Goal: Information Seeking & Learning: Learn about a topic

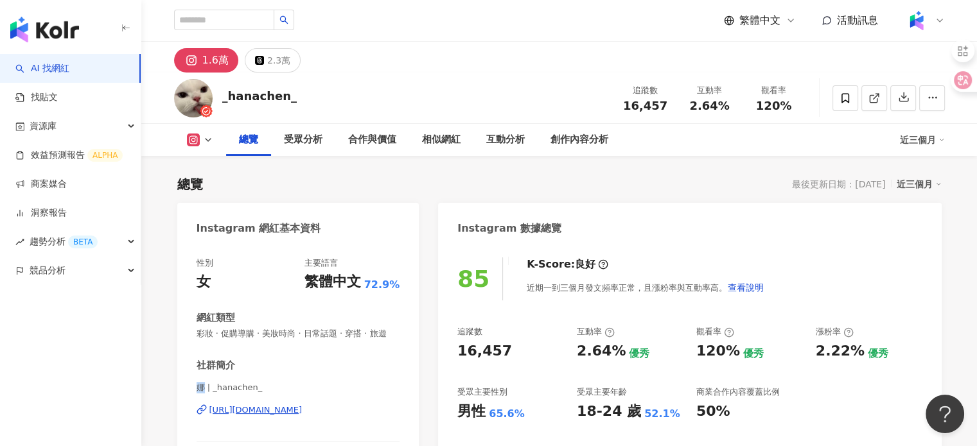
drag, startPoint x: 194, startPoint y: 400, endPoint x: 203, endPoint y: 399, distance: 9.0
click at [203, 399] on div "性別 女 主要語言 繁體中文 72.9% 網紅類型 彩妝 · 促購導購 · 美妝時尚 · 日常話題 · 穿搭 · 旅遊 社群簡介 娜 | _hanachen_…" at bounding box center [298, 389] width 242 height 288
copy span "娜"
drag, startPoint x: 622, startPoint y: 103, endPoint x: 674, endPoint y: 102, distance: 52.1
click at [674, 102] on div "追蹤數 16,457" at bounding box center [645, 98] width 64 height 28
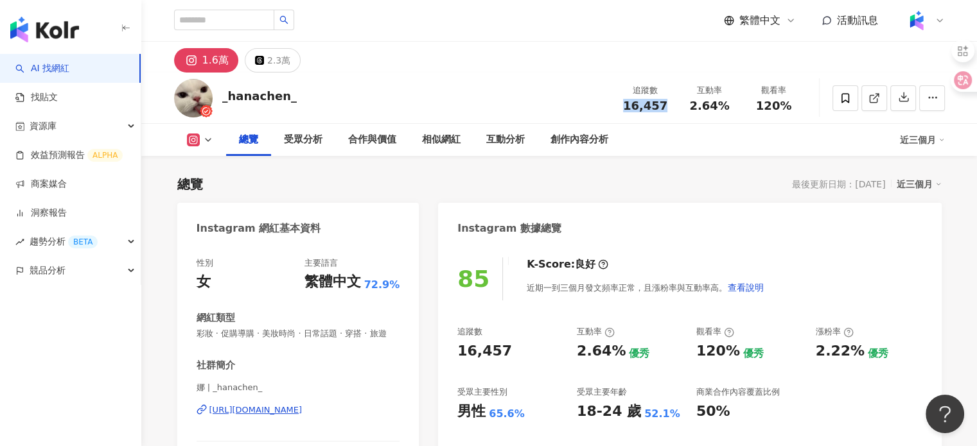
copy span "16,457"
drag, startPoint x: 688, startPoint y: 101, endPoint x: 725, endPoint y: 107, distance: 37.1
click at [725, 107] on div "2.64%" at bounding box center [709, 106] width 49 height 13
copy span "2.64%"
drag, startPoint x: 759, startPoint y: 102, endPoint x: 792, endPoint y: 107, distance: 33.7
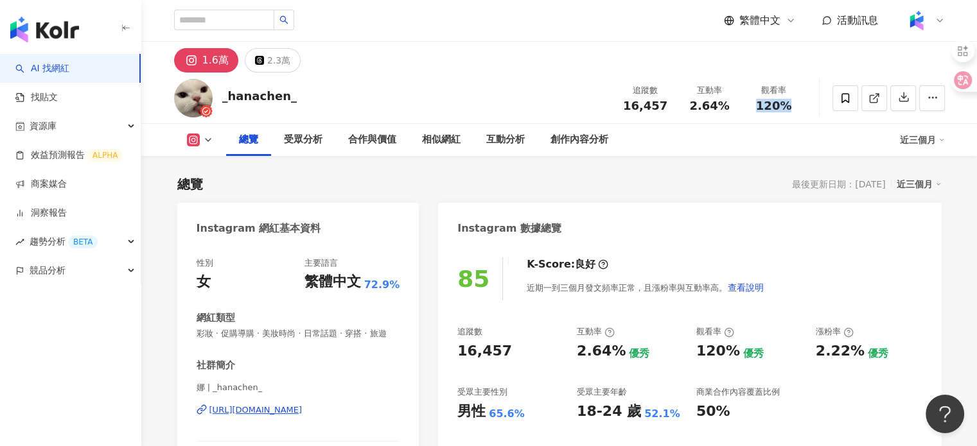
click at [792, 107] on div "120%" at bounding box center [774, 106] width 49 height 13
copy span "120%"
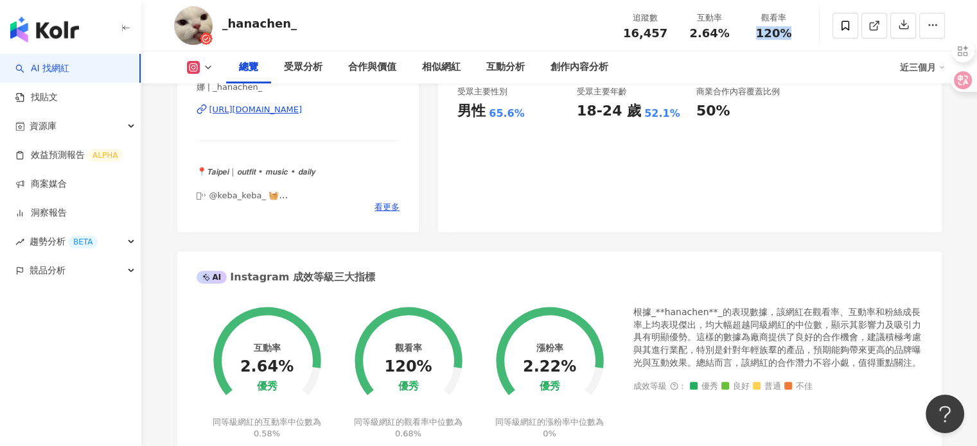
scroll to position [193, 0]
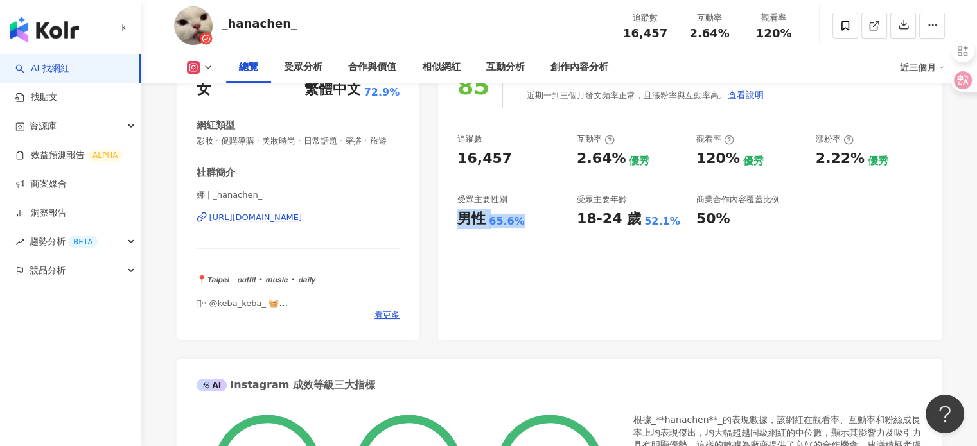
drag, startPoint x: 457, startPoint y: 219, endPoint x: 527, endPoint y: 221, distance: 70.7
click at [527, 221] on div "85 K-Score : 良好 近期一到三個月發文頻率正常，且漲粉率與互動率高。 查看說明 追蹤數 16,457 互動率 2.64% 優秀 觀看率 120% …" at bounding box center [689, 196] width 503 height 288
copy div "男性 65.6%"
drag, startPoint x: 202, startPoint y: 207, endPoint x: 193, endPoint y: 206, distance: 9.1
click at [193, 206] on div "性別 女 主要語言 繁體中文 72.9% 網紅類型 彩妝 · 促購導購 · 美妝時尚 · 日常話題 · 穿搭 · 旅遊 社群簡介 娜 | _hanachen_…" at bounding box center [298, 196] width 242 height 288
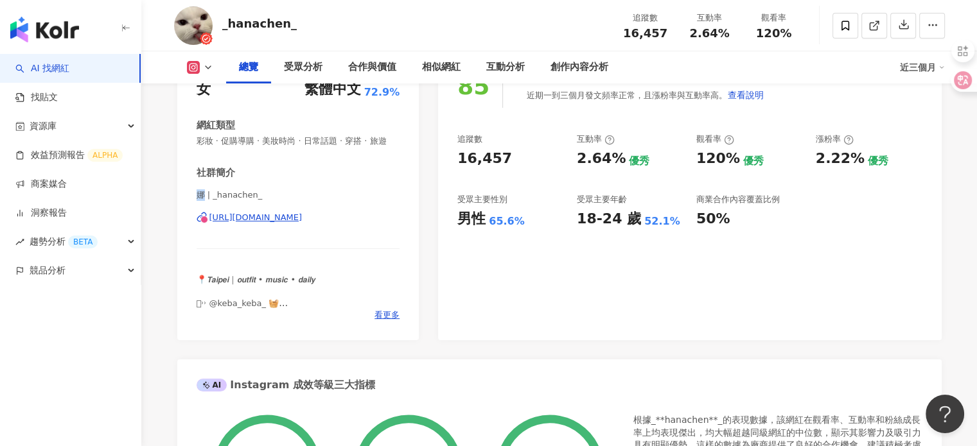
copy span "娜"
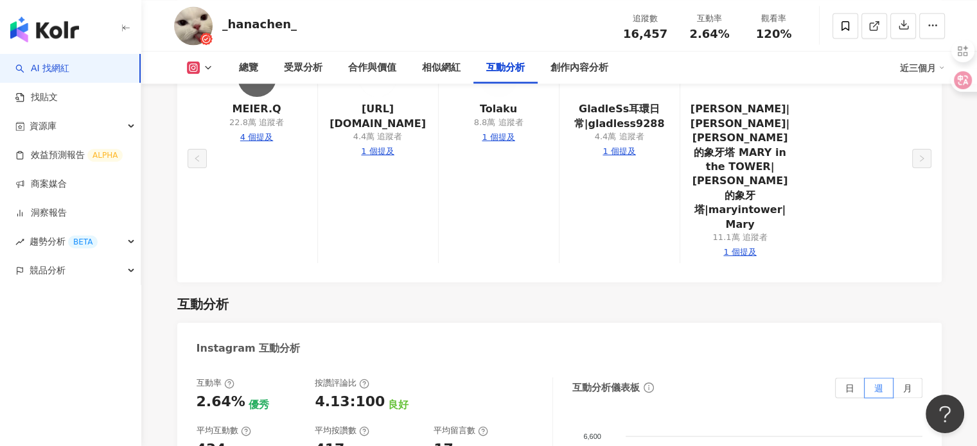
scroll to position [2313, 0]
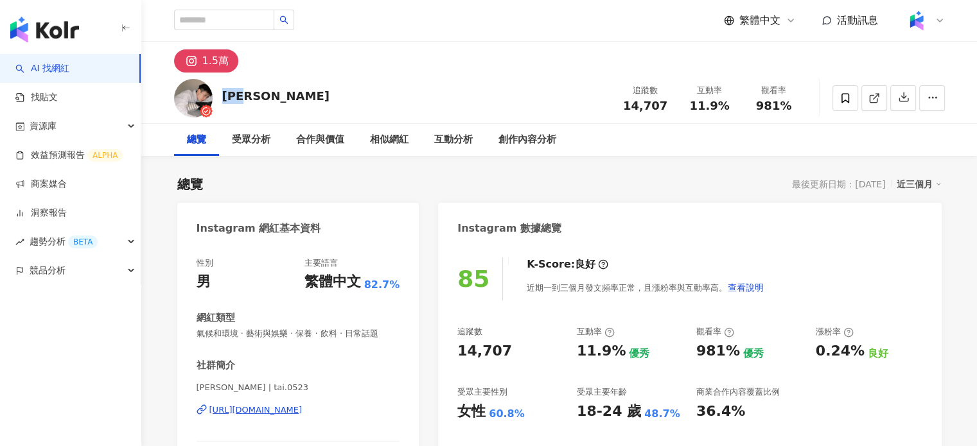
drag, startPoint x: 222, startPoint y: 93, endPoint x: 260, endPoint y: 97, distance: 37.5
click at [303, 73] on div "[PERSON_NAME] 追蹤數 14,707 互動率 11.9% 觀看率 981%" at bounding box center [559, 98] width 822 height 51
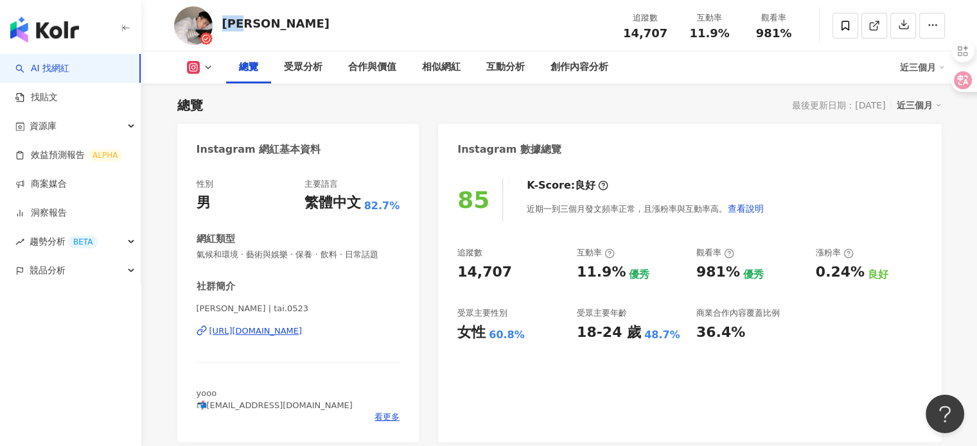
drag, startPoint x: 251, startPoint y: 23, endPoint x: 222, endPoint y: 24, distance: 29.6
click at [222, 24] on div "[PERSON_NAME]" at bounding box center [275, 23] width 107 height 16
drag, startPoint x: 622, startPoint y: 32, endPoint x: 669, endPoint y: 30, distance: 46.9
click at [669, 30] on div "14,707" at bounding box center [645, 33] width 49 height 13
copy span "14,707"
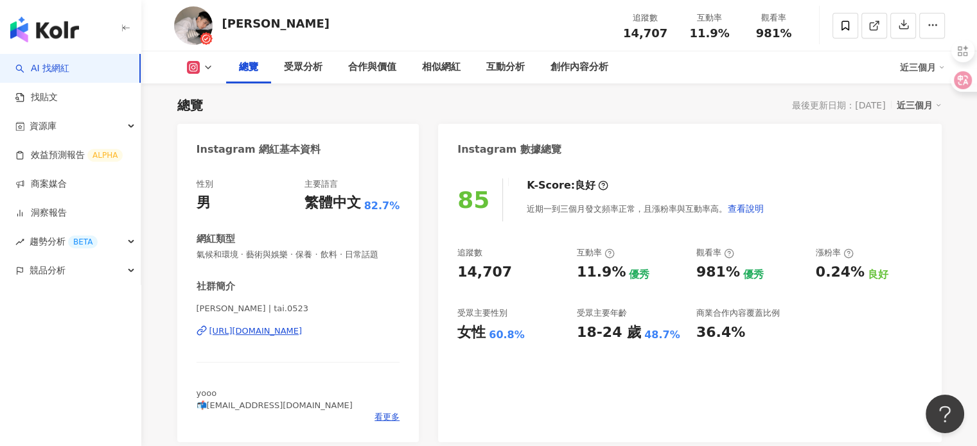
click at [689, 43] on div "追蹤數 14,707 互動率 11.9% 觀看率 981%" at bounding box center [709, 25] width 193 height 38
drag, startPoint x: 687, startPoint y: 35, endPoint x: 728, endPoint y: 35, distance: 41.1
click at [728, 35] on div "11.9%" at bounding box center [709, 33] width 49 height 13
copy span "11.9%"
drag, startPoint x: 755, startPoint y: 33, endPoint x: 806, endPoint y: 38, distance: 51.0
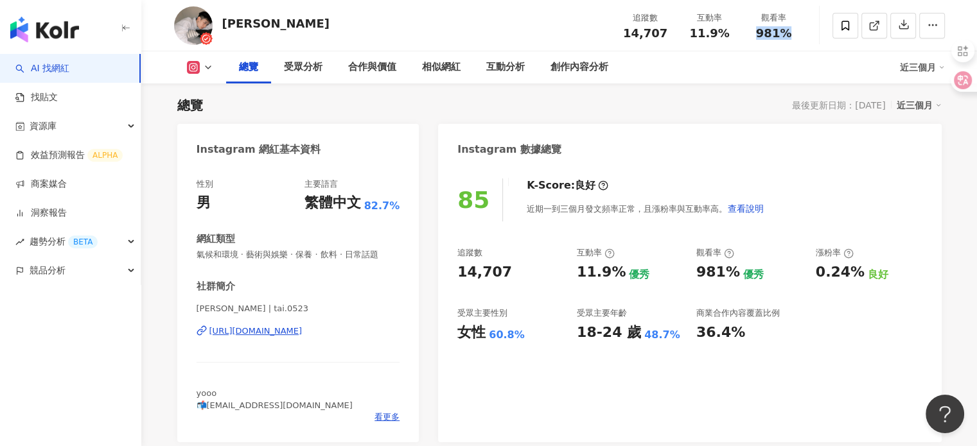
click at [806, 38] on div "劉泰成 追蹤數 14,707 互動率 11.9% 觀看率 981%" at bounding box center [559, 25] width 822 height 51
copy span "981%"
drag, startPoint x: 520, startPoint y: 338, endPoint x: 460, endPoint y: 335, distance: 60.4
click at [460, 335] on div "女性 60.8%" at bounding box center [510, 333] width 107 height 20
copy div "女性 60.8%"
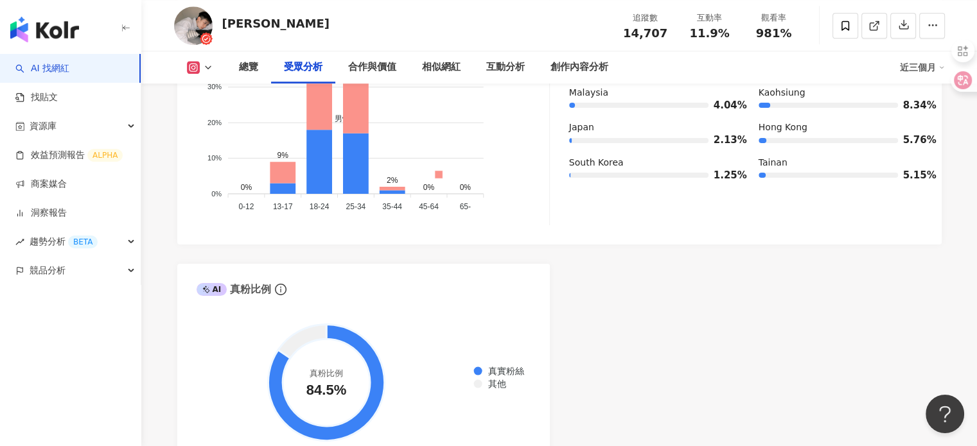
scroll to position [1092, 0]
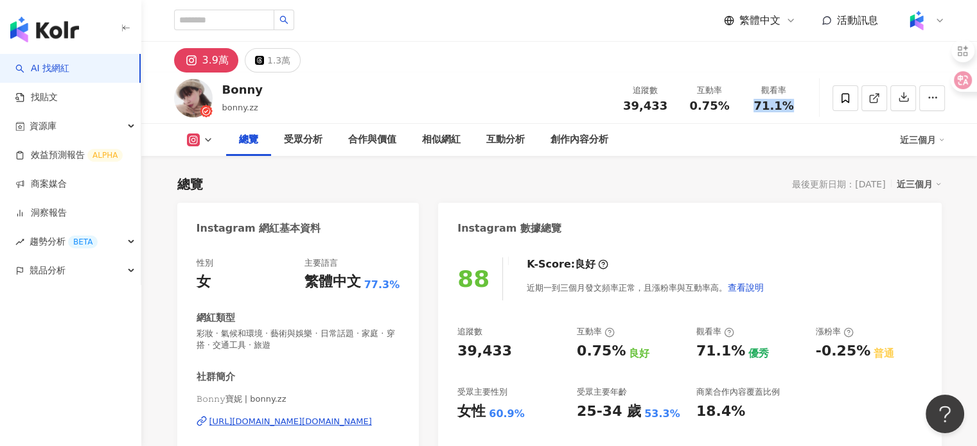
drag, startPoint x: 751, startPoint y: 101, endPoint x: 802, endPoint y: 101, distance: 50.7
click at [802, 101] on div "觀看率 71.1%" at bounding box center [774, 98] width 64 height 28
click at [784, 133] on div "總覽 受眾分析 合作與價值 相似網紅 互動分析 創作內容分析" at bounding box center [563, 140] width 674 height 32
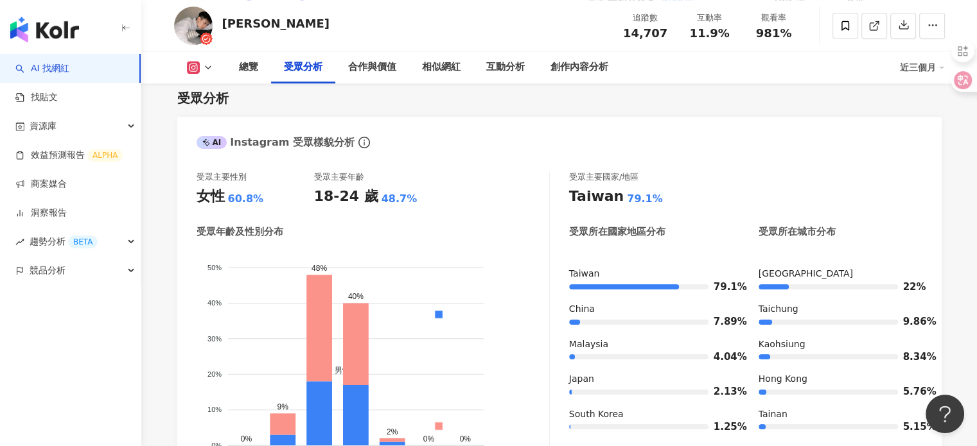
scroll to position [1092, 0]
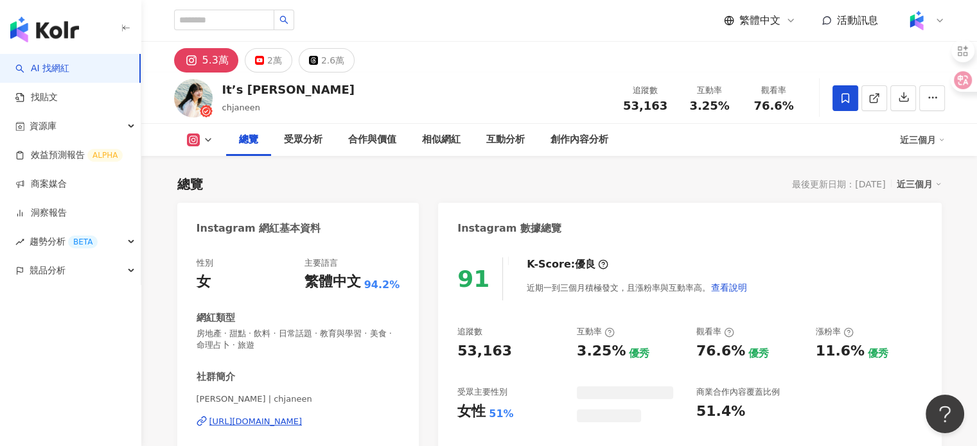
drag, startPoint x: 646, startPoint y: 30, endPoint x: 704, endPoint y: 40, distance: 58.7
click at [668, 100] on div "53,163" at bounding box center [645, 106] width 49 height 13
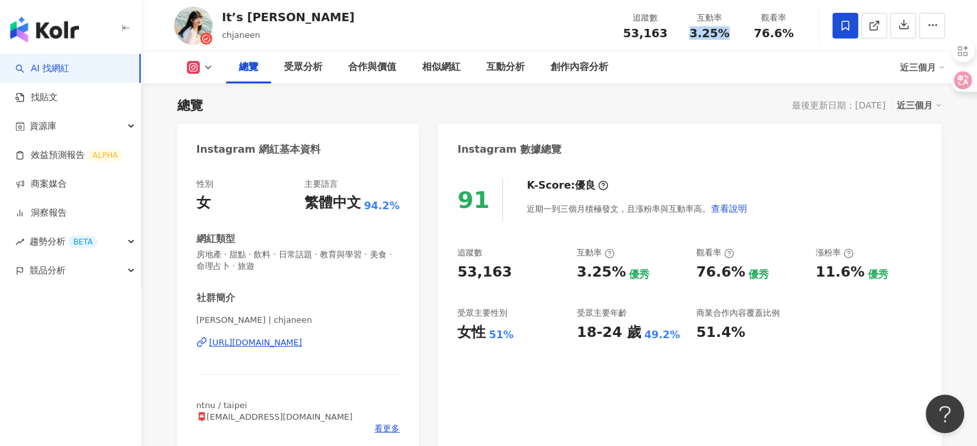
drag, startPoint x: 694, startPoint y: 33, endPoint x: 735, endPoint y: 35, distance: 41.2
click at [735, 35] on div "互動率 3.25%" at bounding box center [710, 26] width 64 height 28
copy span "3.25%"
drag, startPoint x: 753, startPoint y: 31, endPoint x: 801, endPoint y: 37, distance: 48.5
click at [801, 37] on div "觀看率 76.6%" at bounding box center [774, 26] width 64 height 28
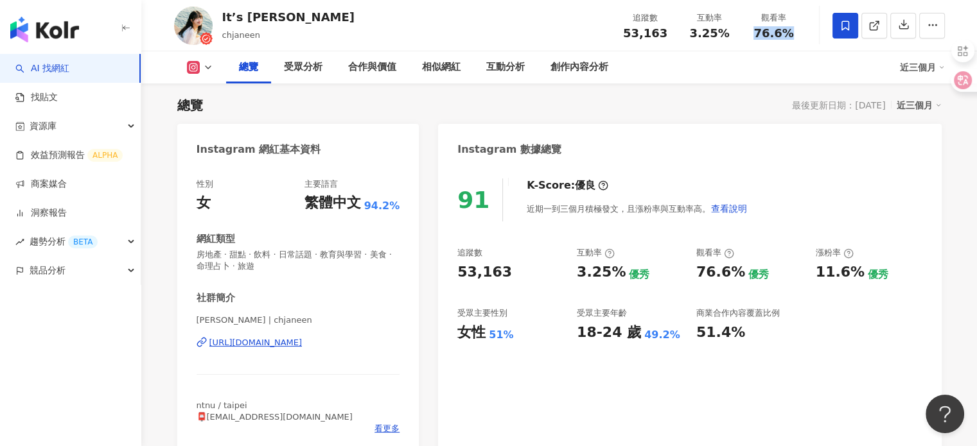
copy span "76.6%"
drag, startPoint x: 462, startPoint y: 329, endPoint x: 517, endPoint y: 337, distance: 55.9
click at [517, 337] on div "女性 51%" at bounding box center [510, 333] width 107 height 20
copy div "女性 51%"
drag, startPoint x: 270, startPoint y: 17, endPoint x: 251, endPoint y: 22, distance: 19.8
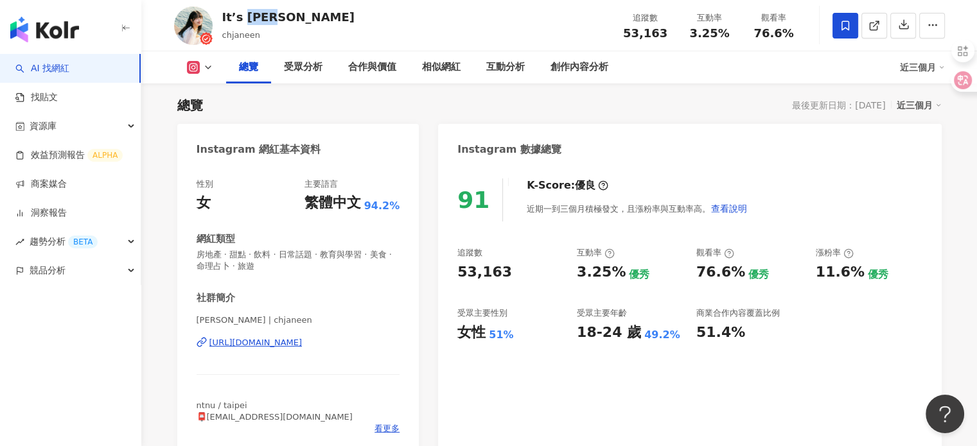
click at [251, 22] on div "It’s Jane" at bounding box center [288, 17] width 132 height 16
copy div "Jane"
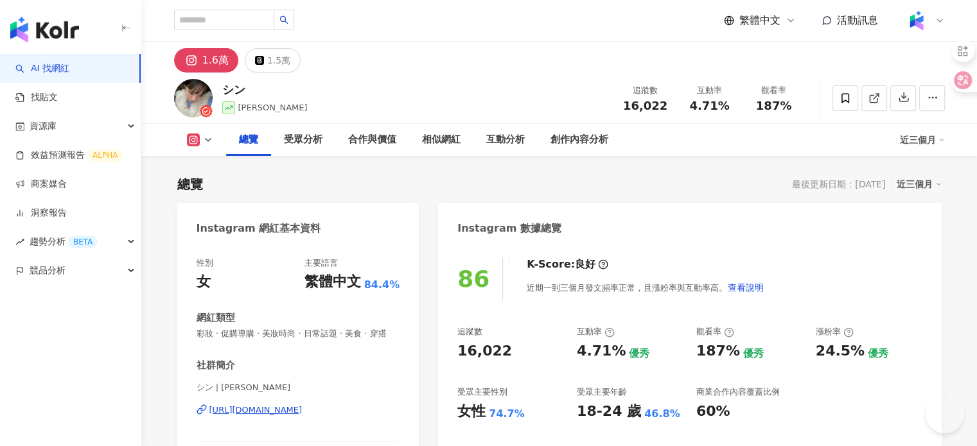
drag, startPoint x: 213, startPoint y: 76, endPoint x: 249, endPoint y: 263, distance: 190.5
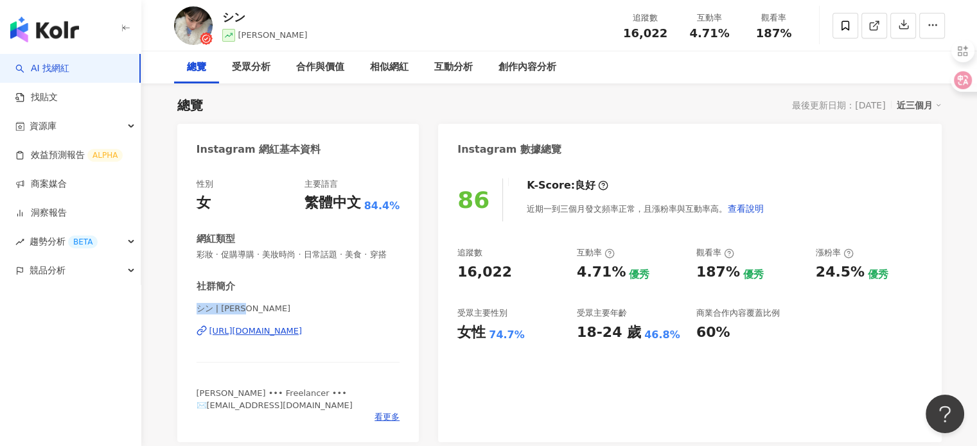
drag, startPoint x: 195, startPoint y: 323, endPoint x: 238, endPoint y: 325, distance: 43.1
click at [238, 325] on div "性別 女 主要語言 繁體中文 84.4% 網紅類型 彩妝 · 促購導購 · 美妝時尚 · 日常話題 · 美食 · 穿搭 社群簡介 シン | [PERSON_N…" at bounding box center [298, 304] width 242 height 277
copy span "シン | [PERSON_NAME]"
drag, startPoint x: 626, startPoint y: 37, endPoint x: 666, endPoint y: 37, distance: 40.5
click at [666, 37] on div "16,022" at bounding box center [645, 33] width 49 height 13
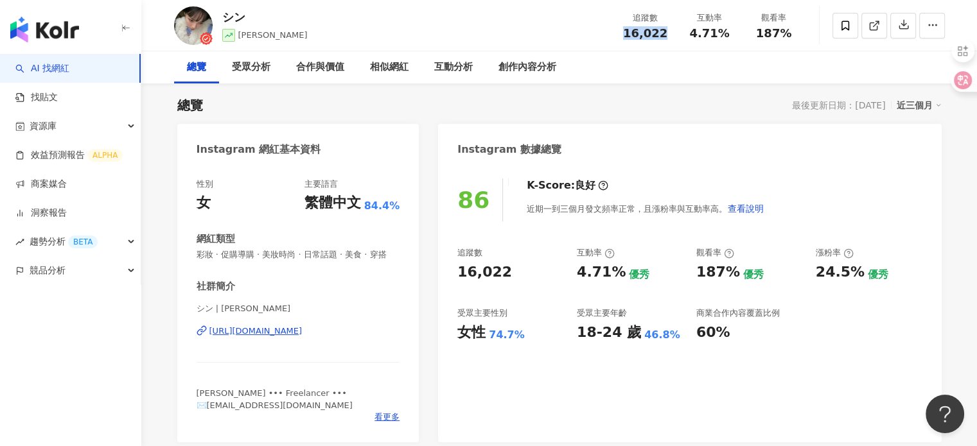
copy span "16,022"
drag, startPoint x: 689, startPoint y: 35, endPoint x: 735, endPoint y: 40, distance: 46.6
click at [735, 40] on div "追蹤數 16,022 互動率 4.71% 觀看率 187%" at bounding box center [709, 25] width 193 height 38
copy span "4.71%"
drag, startPoint x: 754, startPoint y: 31, endPoint x: 802, endPoint y: 28, distance: 48.9
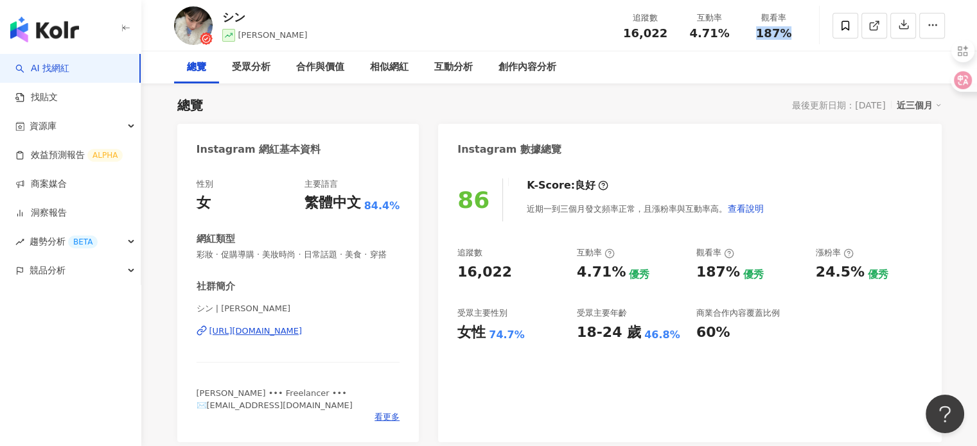
click at [802, 28] on div "觀看率 187%" at bounding box center [774, 26] width 64 height 28
copy span "187%"
drag, startPoint x: 519, startPoint y: 338, endPoint x: 454, endPoint y: 331, distance: 65.2
click at [454, 331] on div "86 K-Score : 良好 近期一到三個月發文頻率正常，且漲粉率與互動率高。 查看說明 追蹤數 16,022 互動率 4.71% 優秀 觀看率 187% …" at bounding box center [689, 304] width 503 height 277
copy div "女性 74.7%"
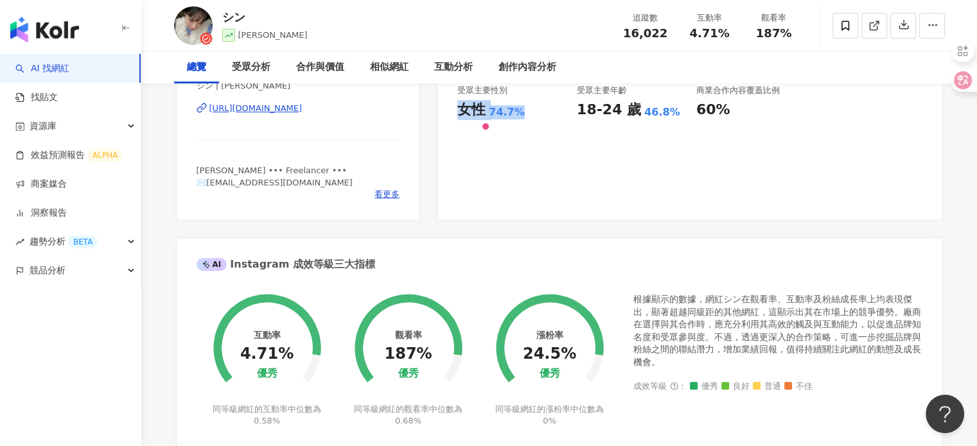
scroll to position [400, 0]
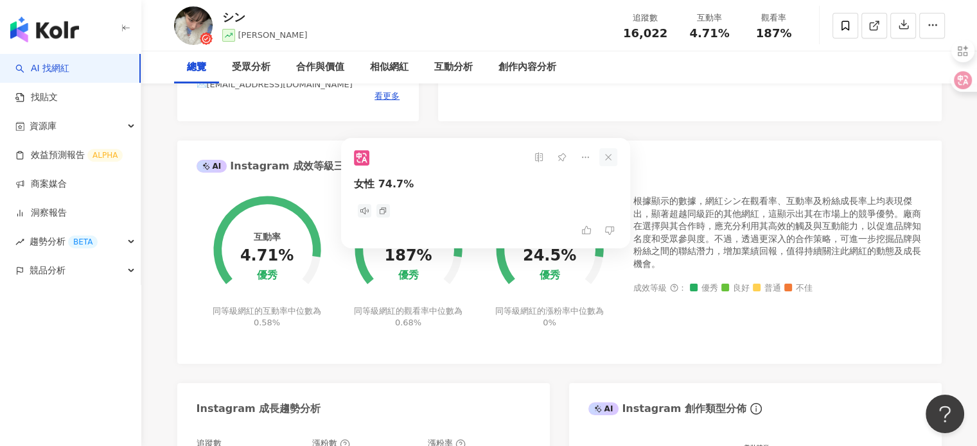
click at [612, 159] on icon at bounding box center [608, 157] width 18 height 18
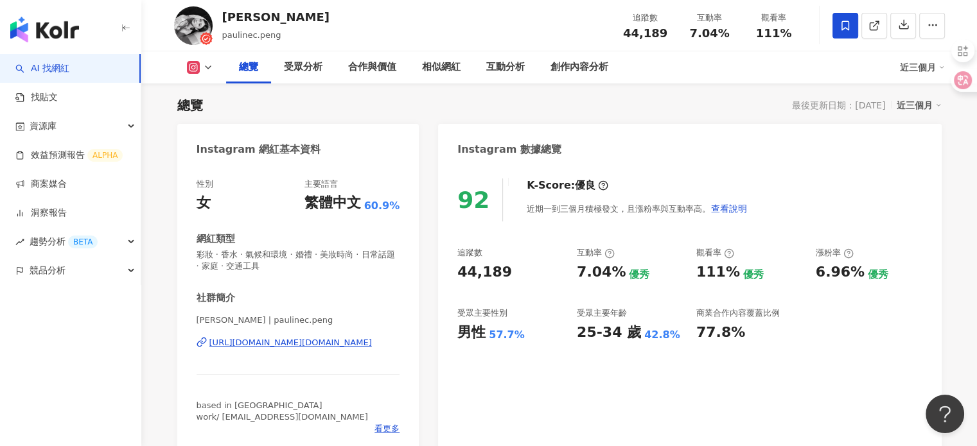
click at [213, 18] on div "張芃 paulinec.peng 追蹤數 44,189 互動率 7.04% 觀看率 111%" at bounding box center [559, 25] width 822 height 51
drag, startPoint x: 624, startPoint y: 36, endPoint x: 664, endPoint y: 33, distance: 40.6
click at [664, 33] on div "44,189" at bounding box center [645, 33] width 49 height 13
copy span "44,189"
click at [691, 45] on div "張芃 paulinec.peng 追蹤數 44,189 互動率 7.04% 觀看率 111%" at bounding box center [559, 25] width 822 height 51
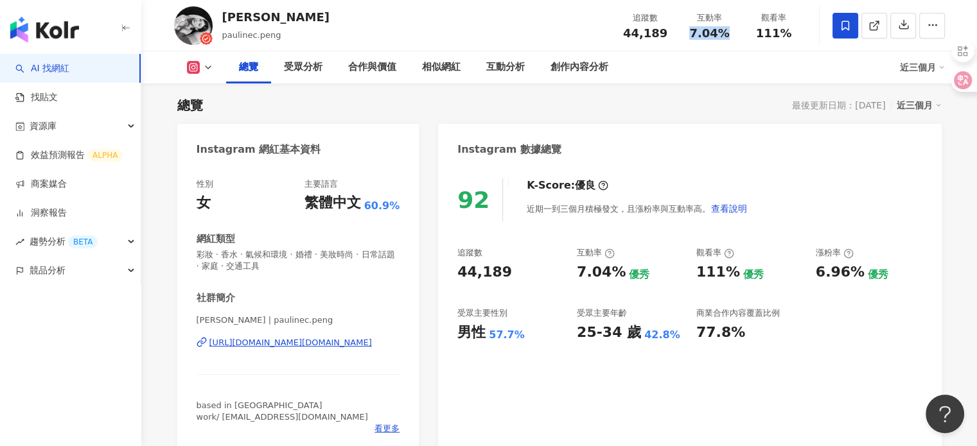
drag, startPoint x: 694, startPoint y: 31, endPoint x: 730, endPoint y: 31, distance: 36.0
click at [730, 31] on div "7.04%" at bounding box center [709, 33] width 49 height 13
copy span "7.04%"
drag, startPoint x: 753, startPoint y: 31, endPoint x: 799, endPoint y: 31, distance: 46.3
click at [799, 31] on div "觀看率 111%" at bounding box center [774, 26] width 64 height 28
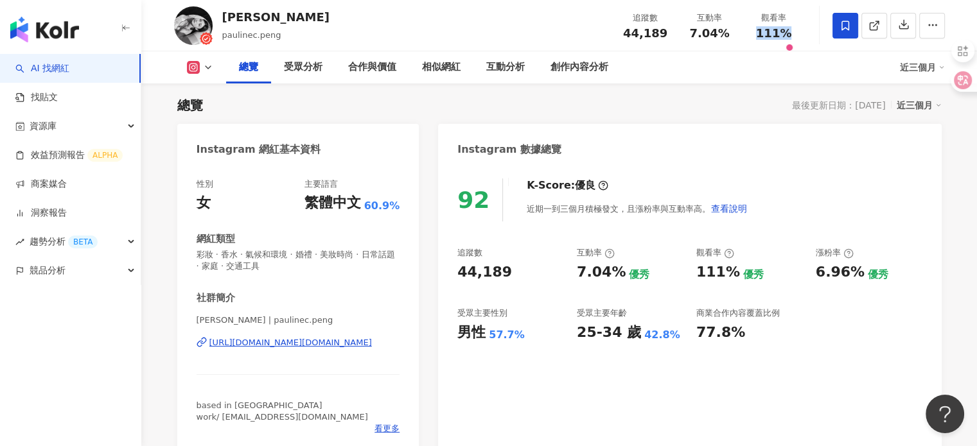
copy span "111%"
drag, startPoint x: 452, startPoint y: 332, endPoint x: 527, endPoint y: 331, distance: 74.5
click at [527, 331] on div "92 K-Score : 優良 近期一到三個月積極發文，且漲粉率與互動率高。 查看說明 追蹤數 44,189 互動率 7.04% 優秀 觀看率 111% 優秀…" at bounding box center [689, 310] width 503 height 288
copy div "男性 57.7%"
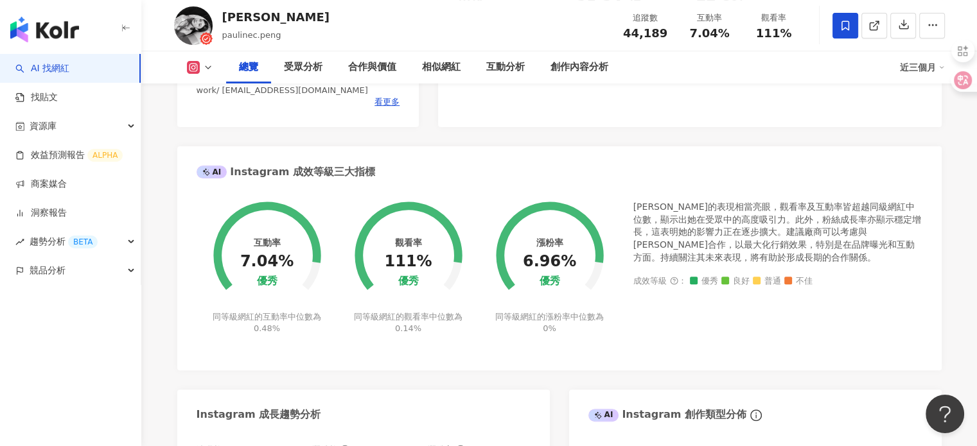
scroll to position [400, 0]
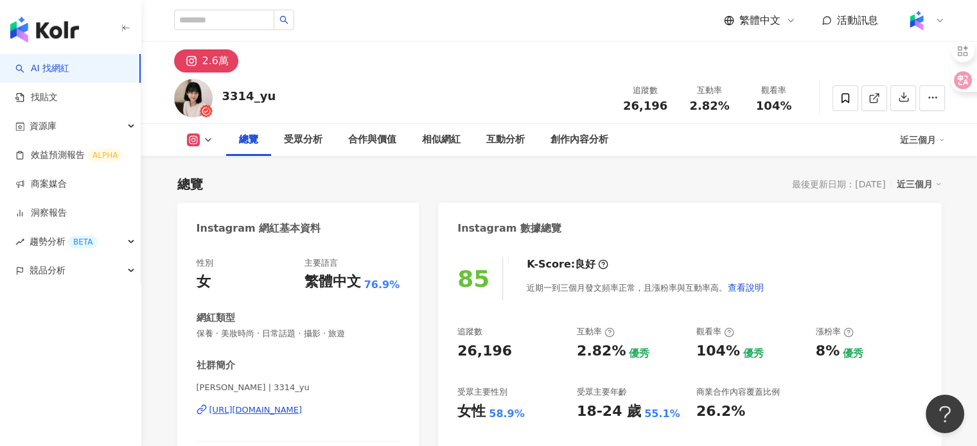
click at [265, 110] on div "3314_yu 追蹤數 26,196 互動率 2.82% 觀看率 104%" at bounding box center [559, 98] width 822 height 51
drag, startPoint x: 196, startPoint y: 391, endPoint x: 219, endPoint y: 389, distance: 23.2
click at [219, 389] on span "[PERSON_NAME] | 3314_yu" at bounding box center [299, 388] width 204 height 12
copy span "[PERSON_NAME]"
drag, startPoint x: 627, startPoint y: 107, endPoint x: 667, endPoint y: 112, distance: 40.2
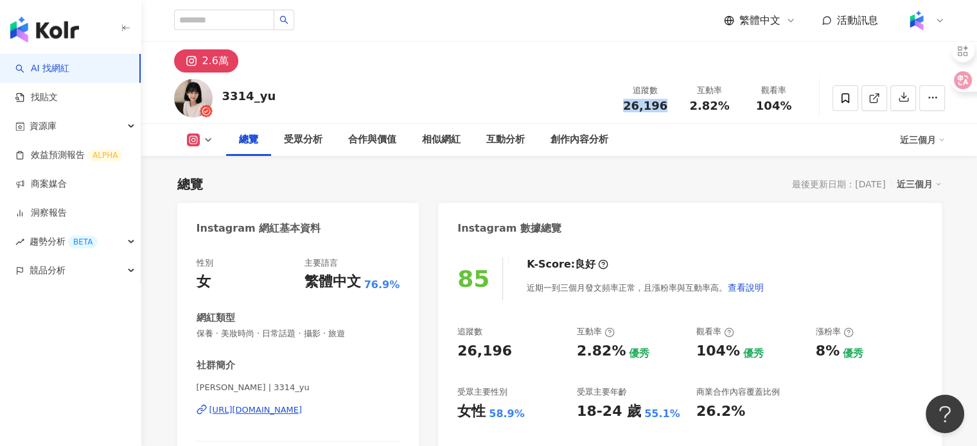
click at [667, 112] on div "追蹤數 26,196 互動率 2.82% 觀看率 104%" at bounding box center [709, 98] width 193 height 38
copy span "26,196"
click at [694, 116] on div "追蹤數 26,196 互動率 2.82% 觀看率 104%" at bounding box center [709, 98] width 193 height 38
drag, startPoint x: 717, startPoint y: 109, endPoint x: 745, endPoint y: 114, distance: 28.2
click at [745, 114] on div "追蹤數 26,196 互動率 2.82% 觀看率 104%" at bounding box center [709, 98] width 193 height 38
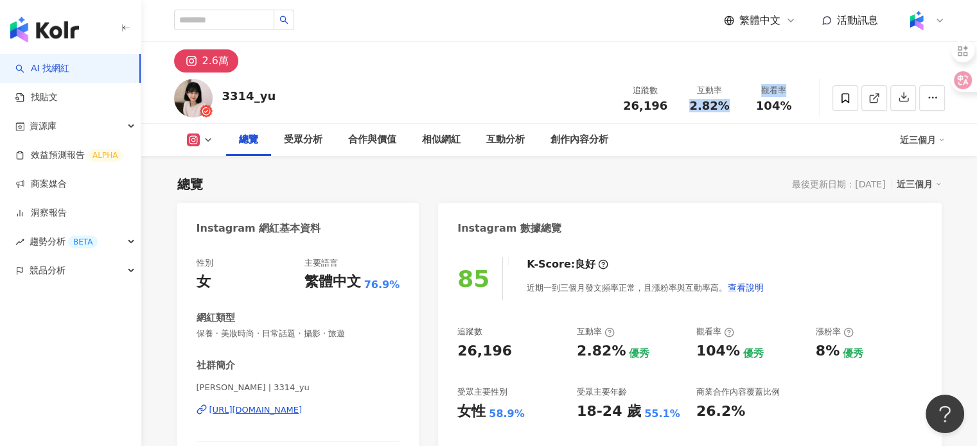
click at [740, 116] on div "追蹤數 26,196 互動率 2.82% 觀看率 104%" at bounding box center [709, 98] width 193 height 38
drag, startPoint x: 689, startPoint y: 106, endPoint x: 727, endPoint y: 108, distance: 38.0
click at [727, 108] on div "2.82%" at bounding box center [709, 106] width 49 height 13
copy span "2.82%"
drag, startPoint x: 761, startPoint y: 109, endPoint x: 790, endPoint y: 114, distance: 29.4
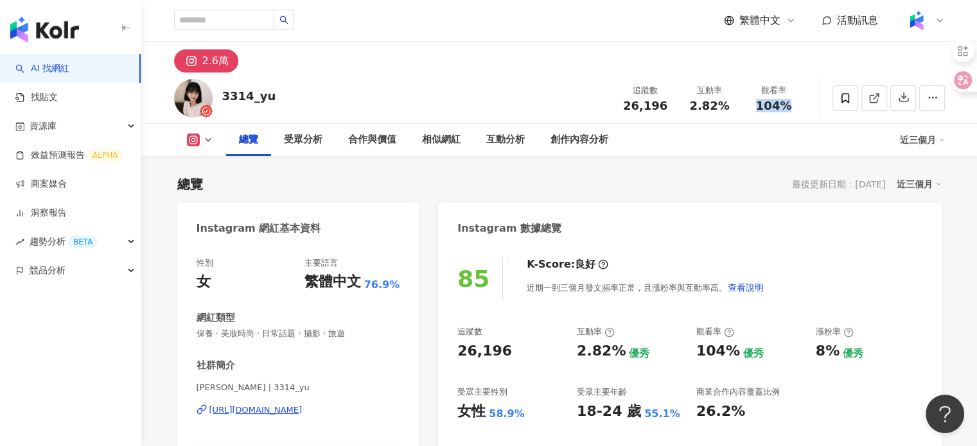
click at [790, 114] on div "追蹤數 26,196 互動率 2.82% 觀看率 104%" at bounding box center [709, 98] width 193 height 38
copy span "104%"
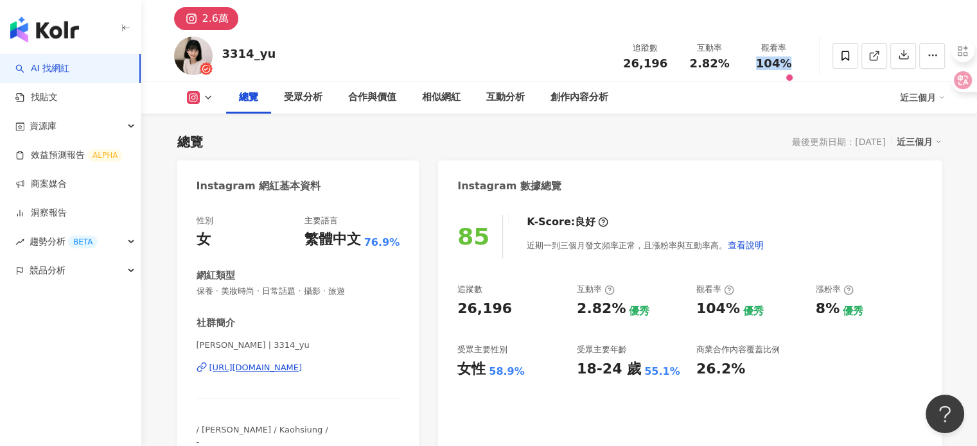
scroll to position [64, 0]
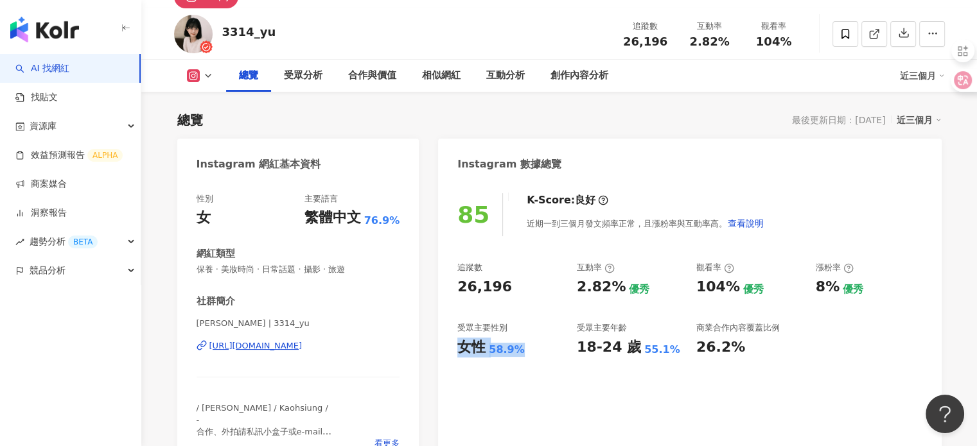
drag, startPoint x: 455, startPoint y: 346, endPoint x: 532, endPoint y: 356, distance: 77.7
click at [532, 356] on div "85 K-Score : 良好 近期一到三個月發文頻率正常，且漲粉率與互動率高。 查看說明 追蹤數 26,196 互動率 2.82% 優秀 觀看率 104% …" at bounding box center [689, 325] width 503 height 288
copy div "女性 58.9%"
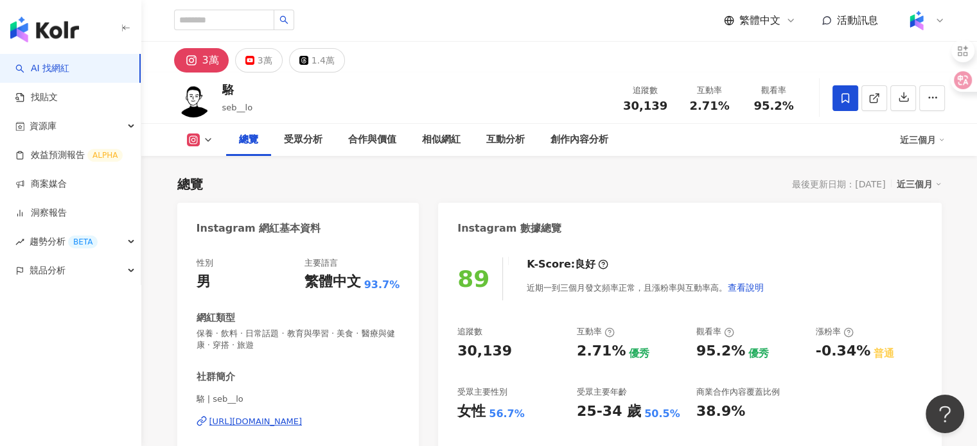
drag, startPoint x: 226, startPoint y: 89, endPoint x: 256, endPoint y: 58, distance: 43.2
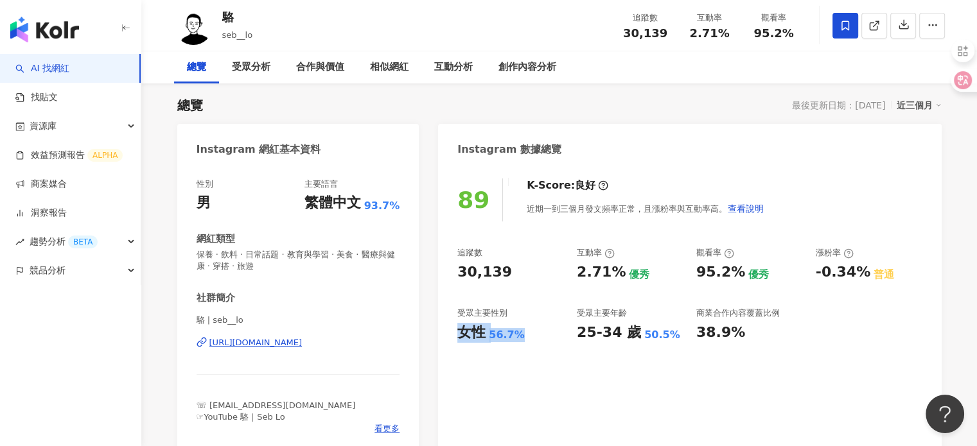
drag, startPoint x: 455, startPoint y: 336, endPoint x: 541, endPoint y: 335, distance: 85.4
click at [541, 335] on div "89 K-Score : 良好 近期一到三個月發文頻率正常，且漲粉率與互動率高。 查看說明 追蹤數 30,139 互動率 2.71% 優秀 觀看率 95.2%…" at bounding box center [689, 310] width 503 height 288
copy div "女性 56.7%"
drag, startPoint x: 610, startPoint y: 33, endPoint x: 666, endPoint y: 37, distance: 55.4
click at [666, 37] on div "駱 seb__lo 追蹤數 30,139 互動率 2.71% 觀看率 95.2%" at bounding box center [559, 25] width 822 height 51
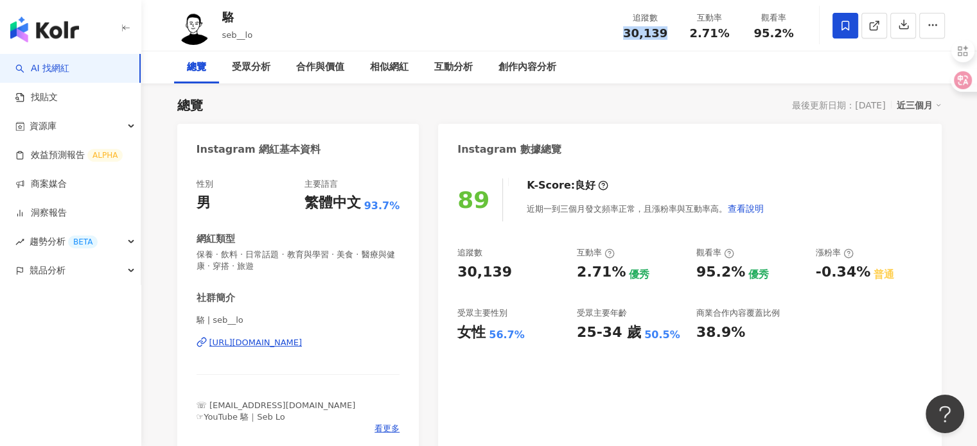
copy span "30,139"
drag, startPoint x: 693, startPoint y: 38, endPoint x: 733, endPoint y: 38, distance: 40.5
click at [733, 38] on div "2.71%" at bounding box center [709, 33] width 49 height 13
copy span "2.71%"
drag, startPoint x: 757, startPoint y: 35, endPoint x: 805, endPoint y: 38, distance: 47.6
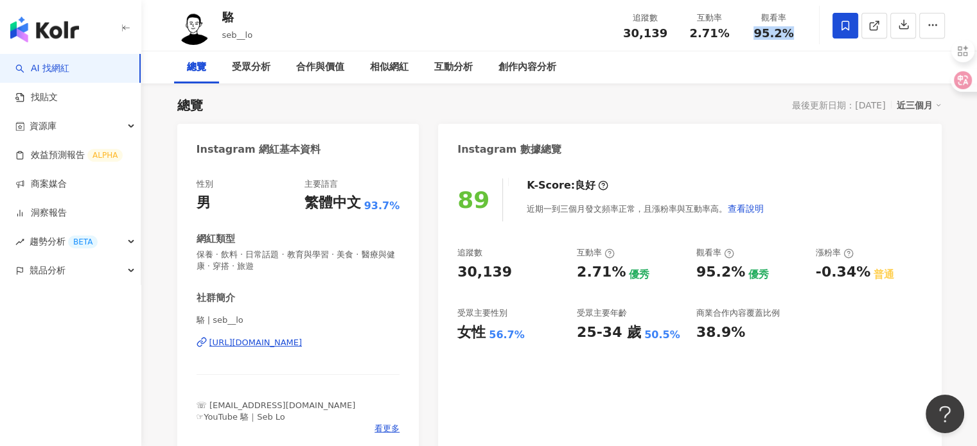
click at [805, 38] on div "觀看率 95.2%" at bounding box center [774, 26] width 64 height 28
copy span "95.2%"
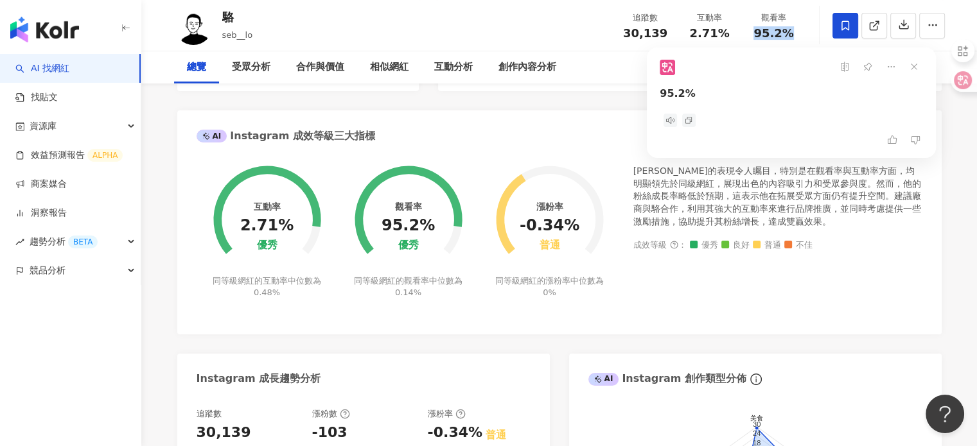
scroll to position [464, 0]
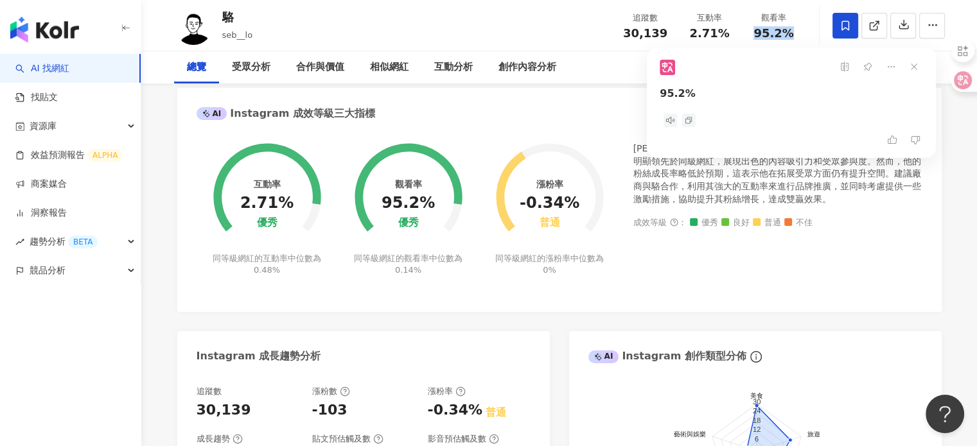
click at [617, 133] on foreignobject at bounding box center [549, 190] width 141 height 127
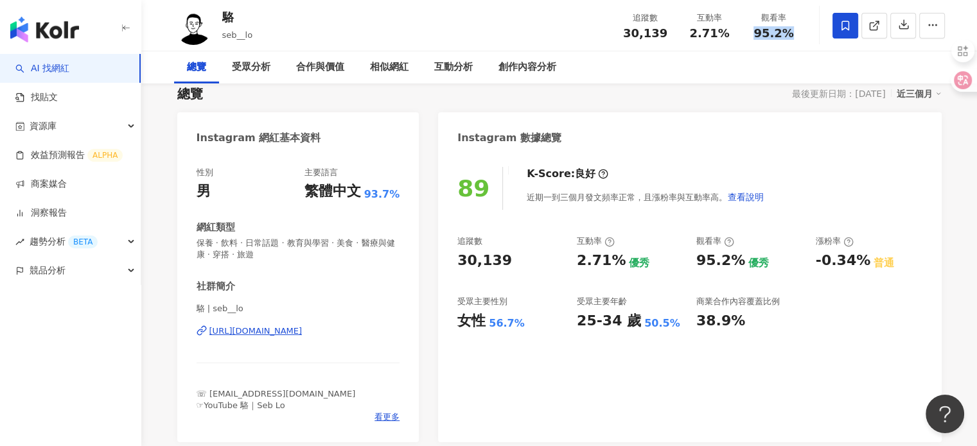
scroll to position [0, 0]
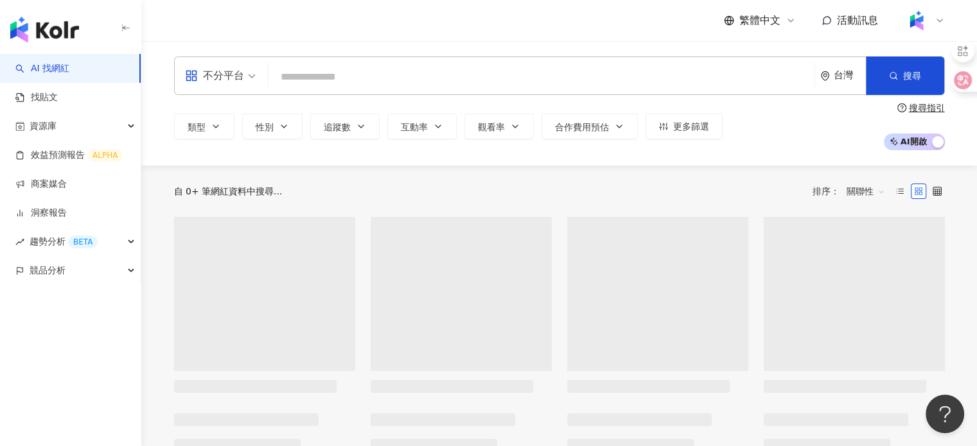
click at [349, 87] on input "search" at bounding box center [542, 77] width 536 height 24
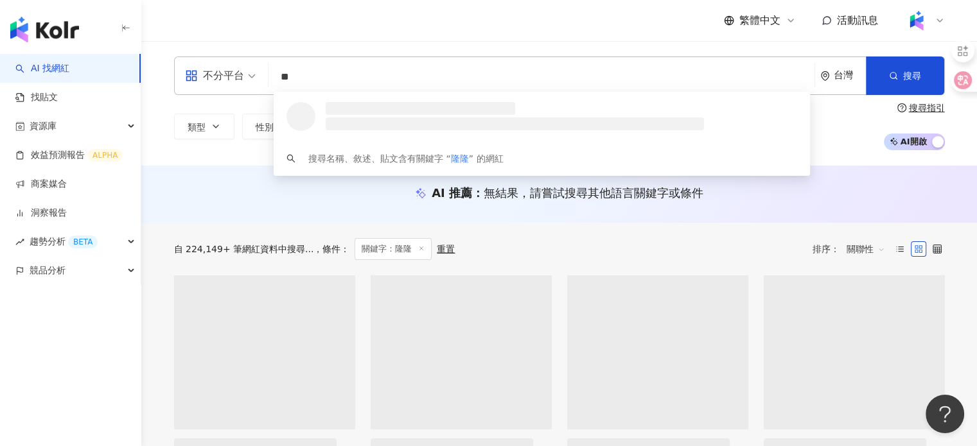
type input "*"
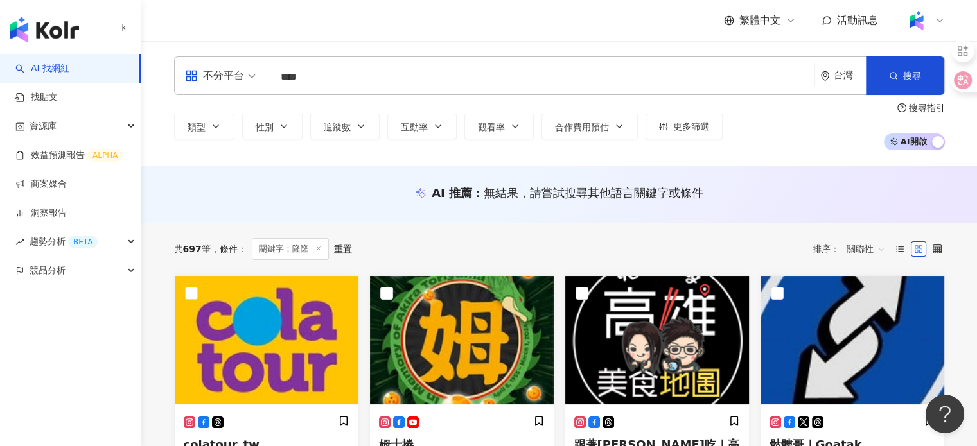
type input "**"
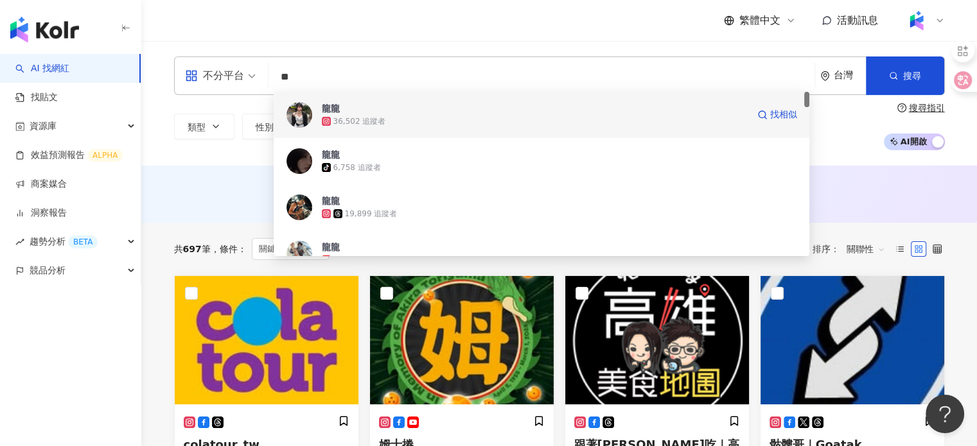
click at [371, 113] on span "龍龍" at bounding box center [535, 108] width 426 height 13
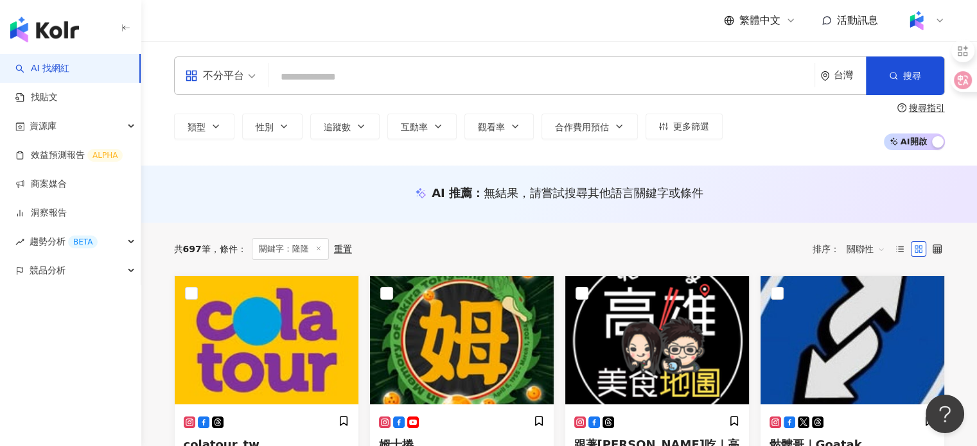
click at [506, 66] on input "search" at bounding box center [542, 77] width 536 height 24
type input "*"
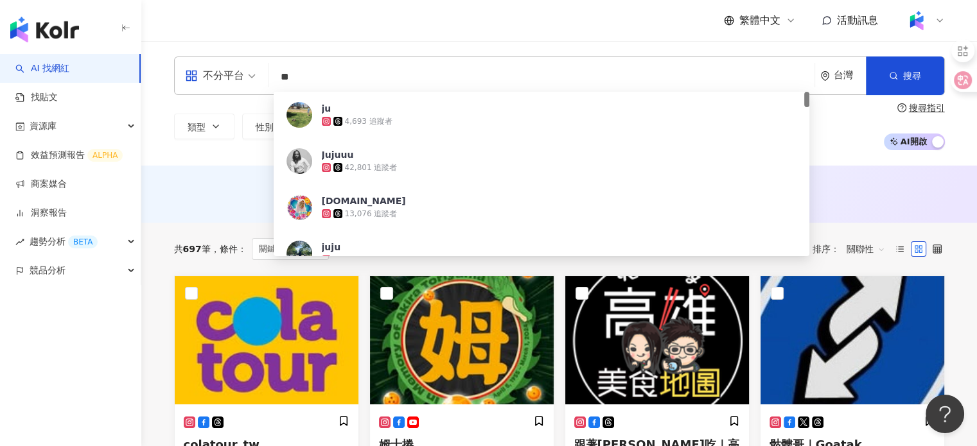
type input "*"
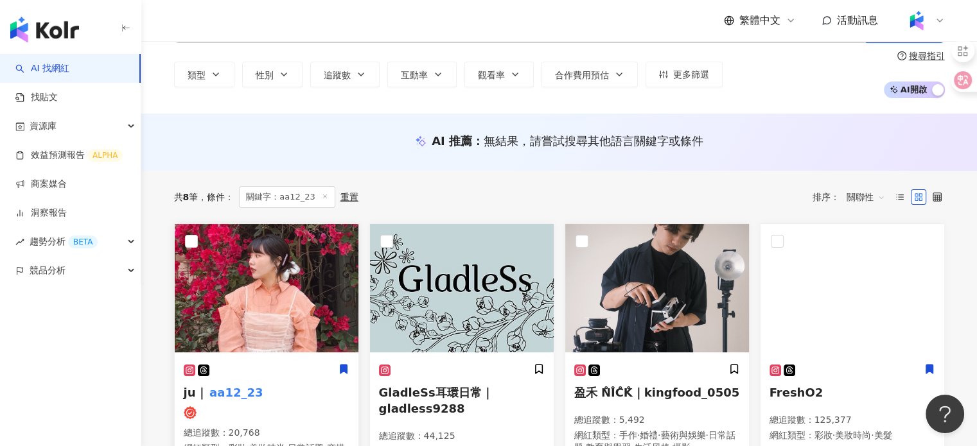
scroll to position [64, 0]
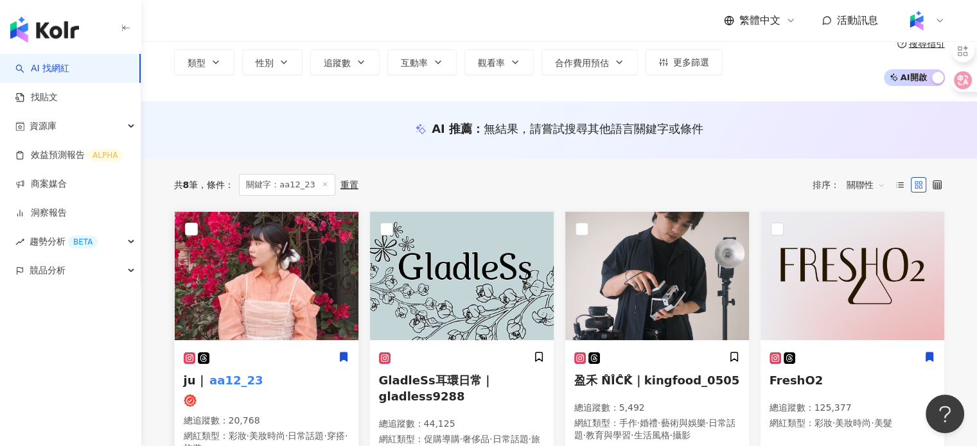
click at [306, 292] on img at bounding box center [267, 276] width 184 height 128
click at [405, 32] on div "繁體中文 活動訊息" at bounding box center [559, 20] width 771 height 41
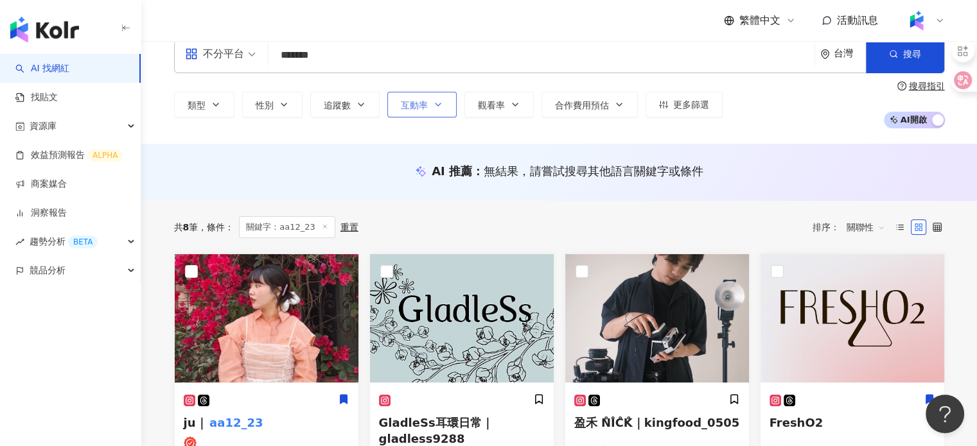
scroll to position [0, 0]
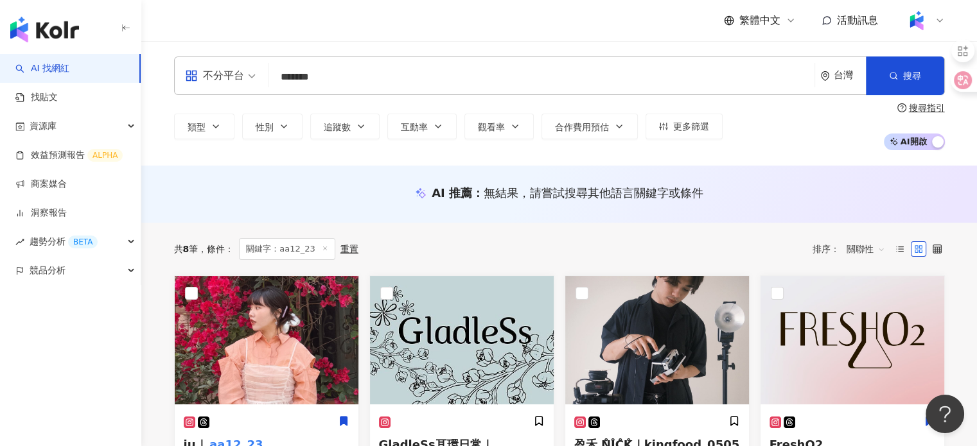
click at [421, 66] on input "*******" at bounding box center [542, 77] width 536 height 24
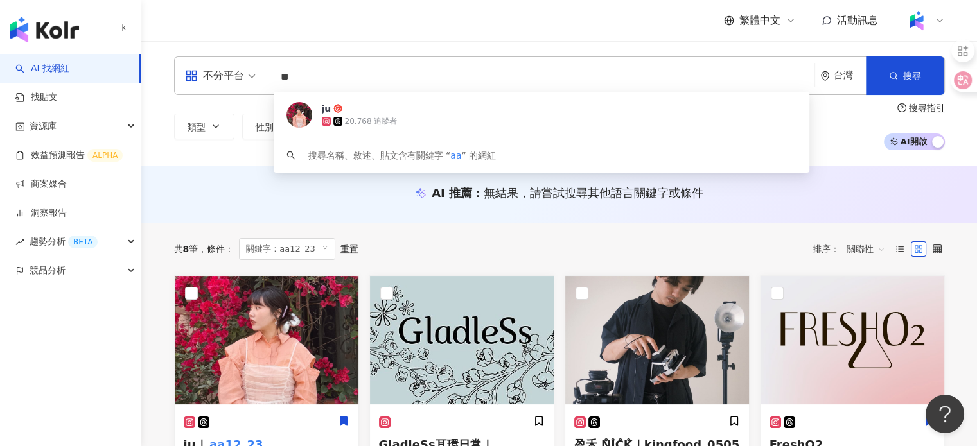
type input "*"
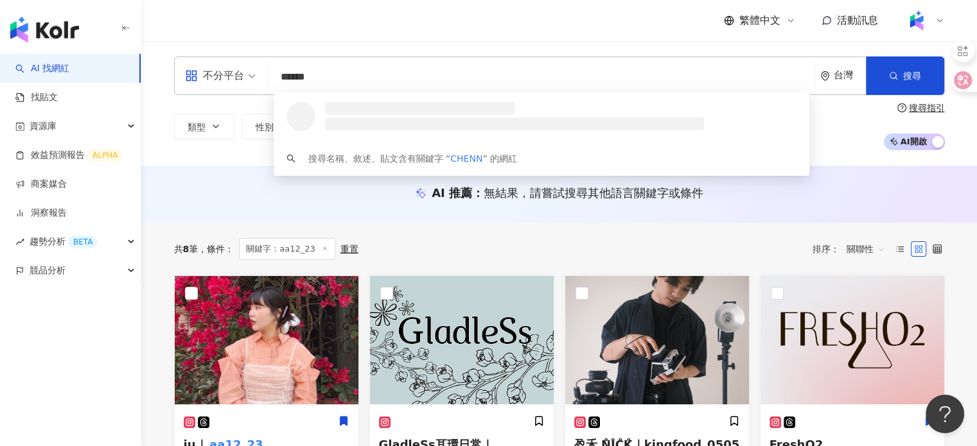
type input "*******"
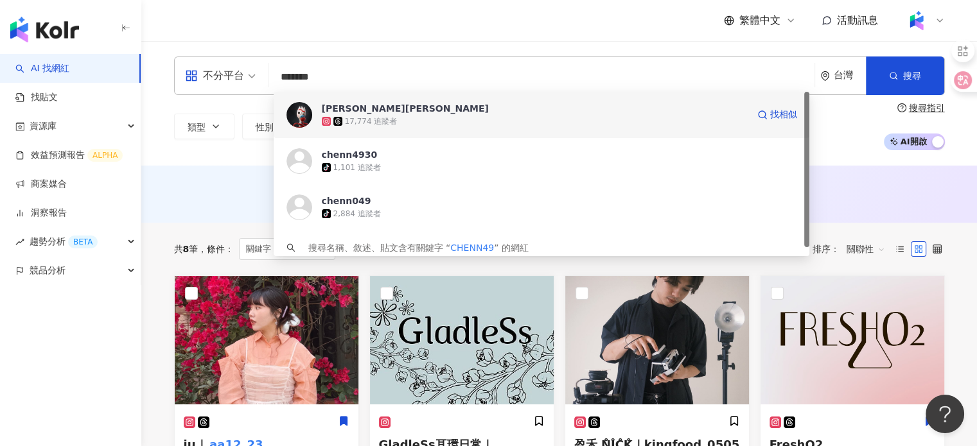
click at [423, 116] on div "17,774 追蹤者" at bounding box center [535, 121] width 426 height 13
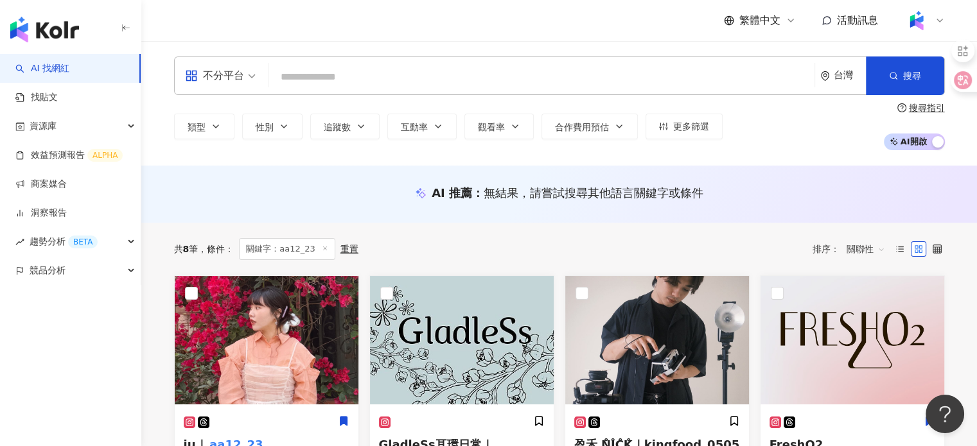
click at [388, 66] on input "search" at bounding box center [542, 77] width 536 height 24
type input "*"
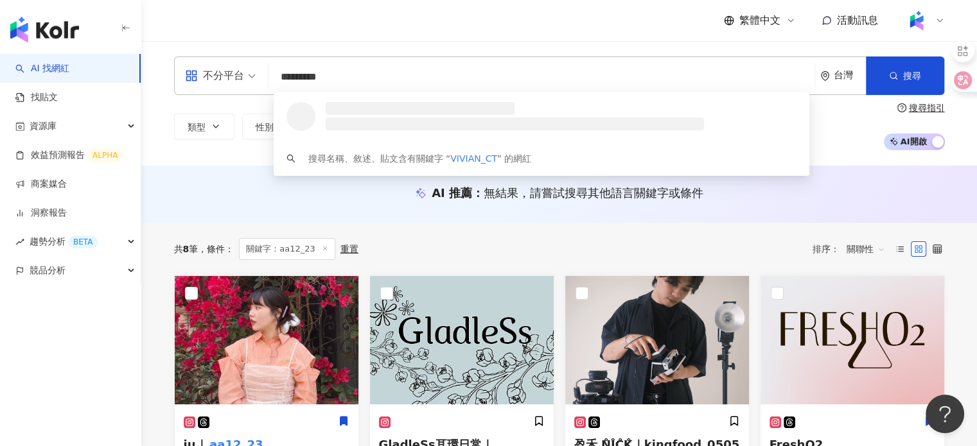
type input "**********"
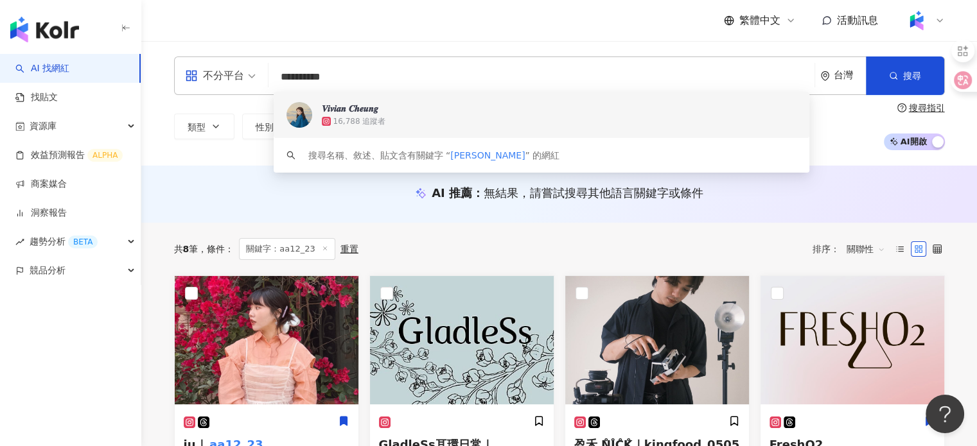
click at [472, 104] on span "𝑽𝒊𝒗𝒊𝒂𝒏 𝑪𝒉𝒆𝒖𝒏𝒈" at bounding box center [535, 108] width 426 height 13
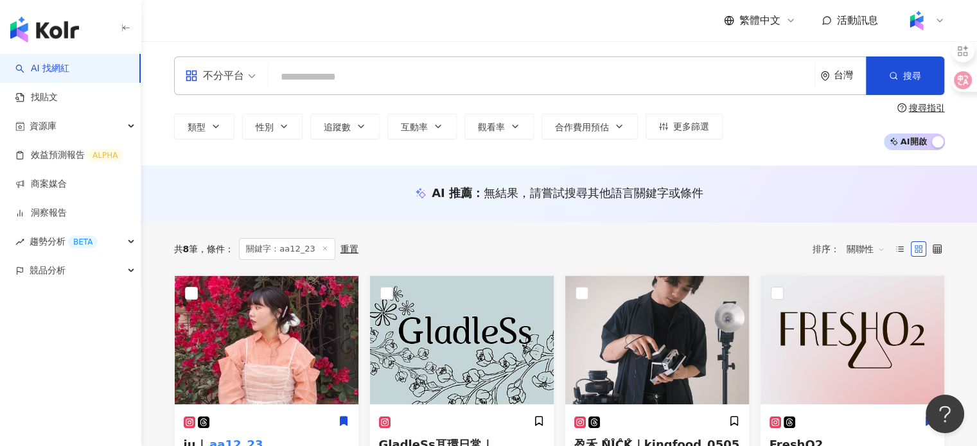
click at [414, 71] on input "search" at bounding box center [542, 77] width 536 height 24
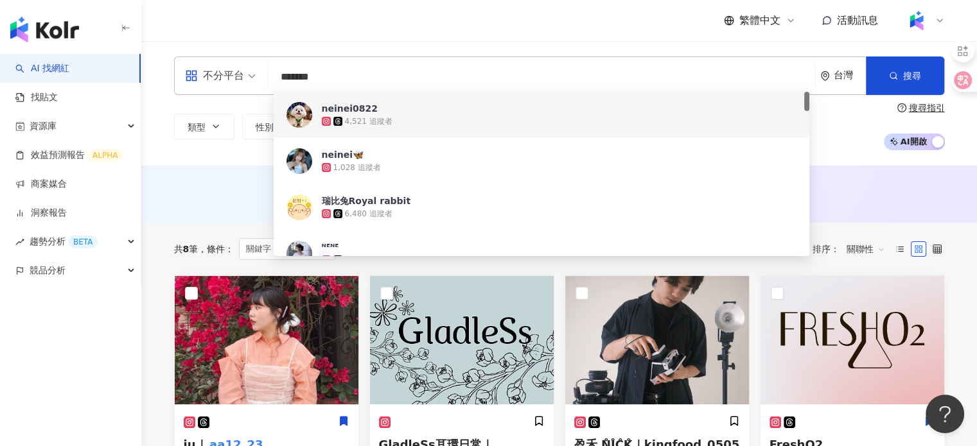
click at [390, 71] on input "*******" at bounding box center [542, 77] width 536 height 24
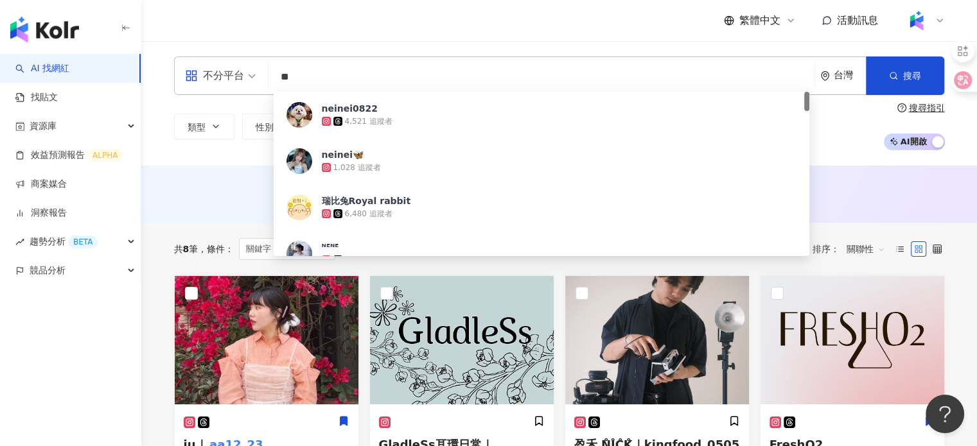
type input "*"
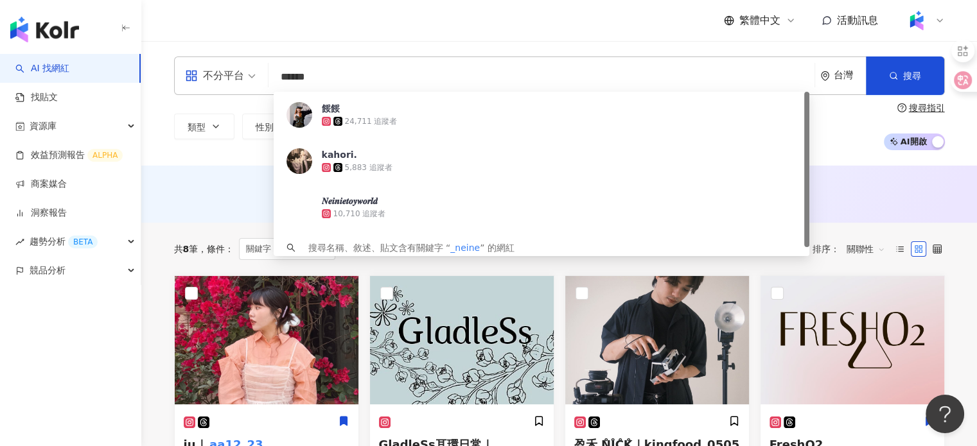
type input "*******"
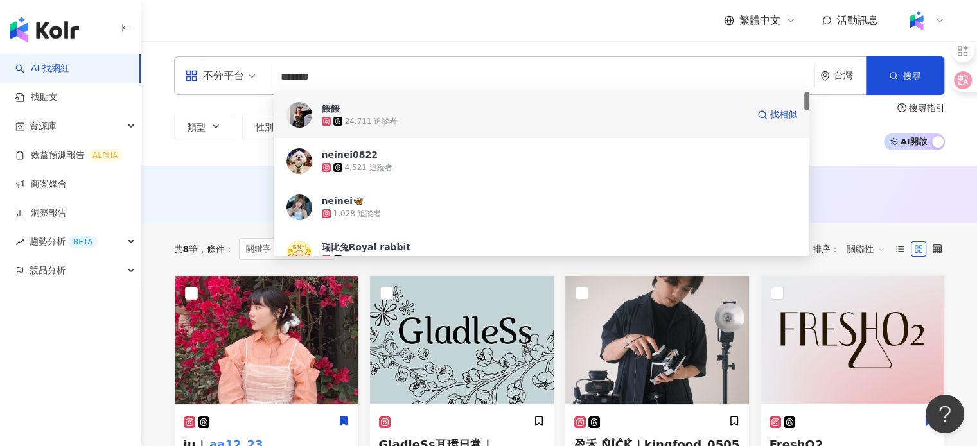
click at [383, 124] on div "24,711 追蹤者" at bounding box center [371, 121] width 53 height 11
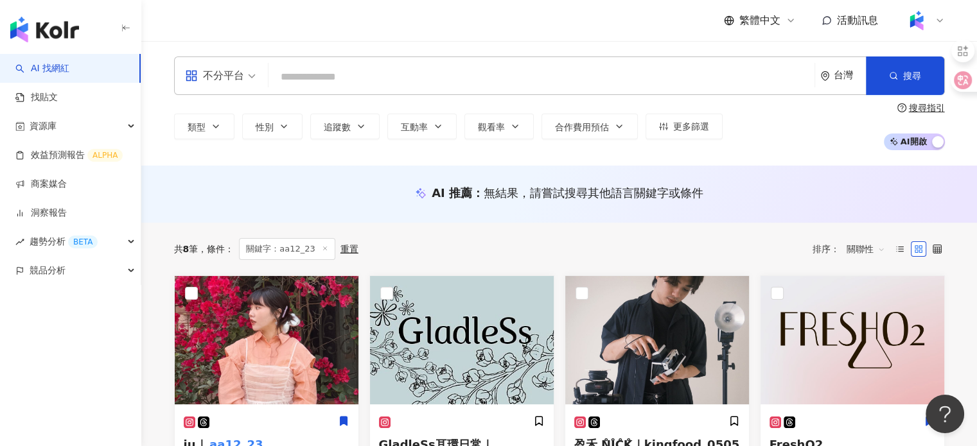
click at [357, 82] on input "search" at bounding box center [542, 77] width 536 height 24
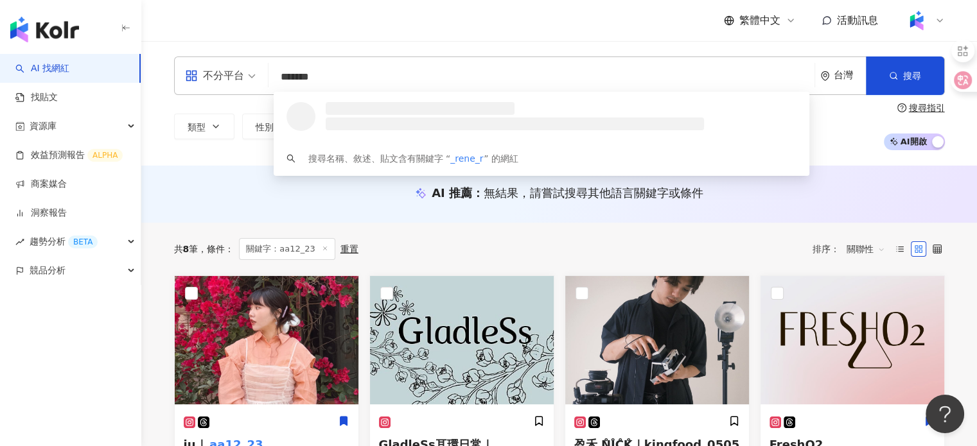
type input "********"
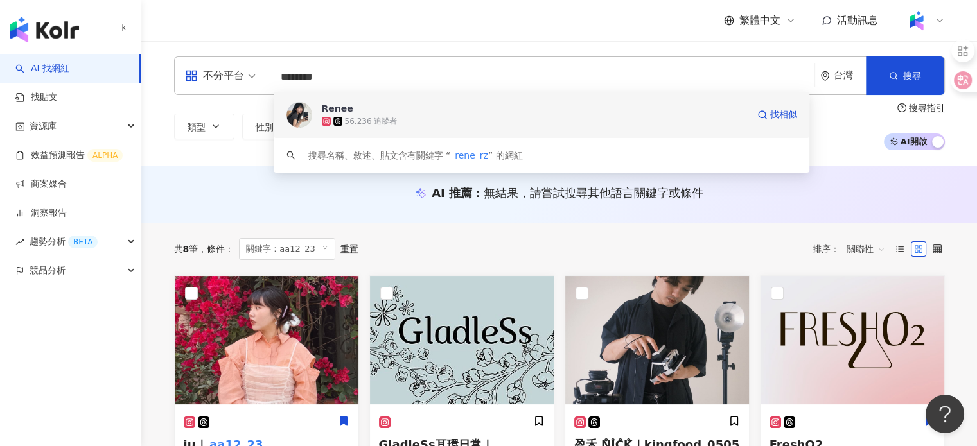
click at [388, 125] on div "56,236 追蹤者" at bounding box center [371, 121] width 53 height 11
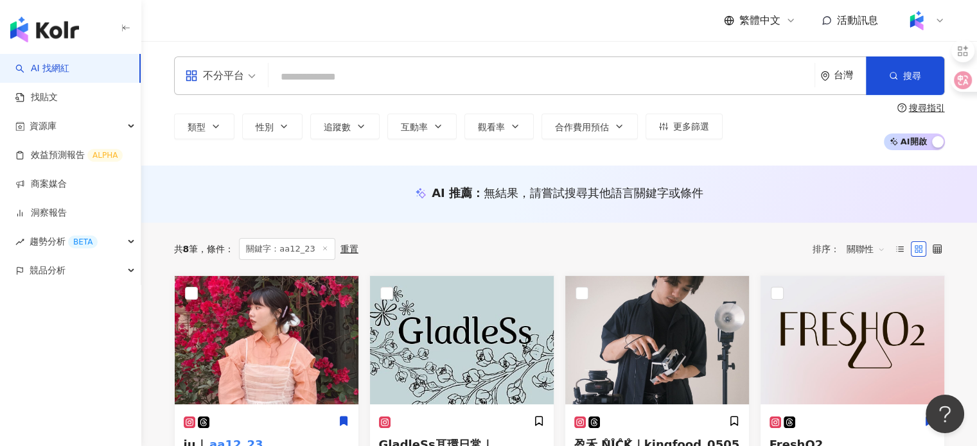
click at [414, 69] on input "search" at bounding box center [542, 77] width 536 height 24
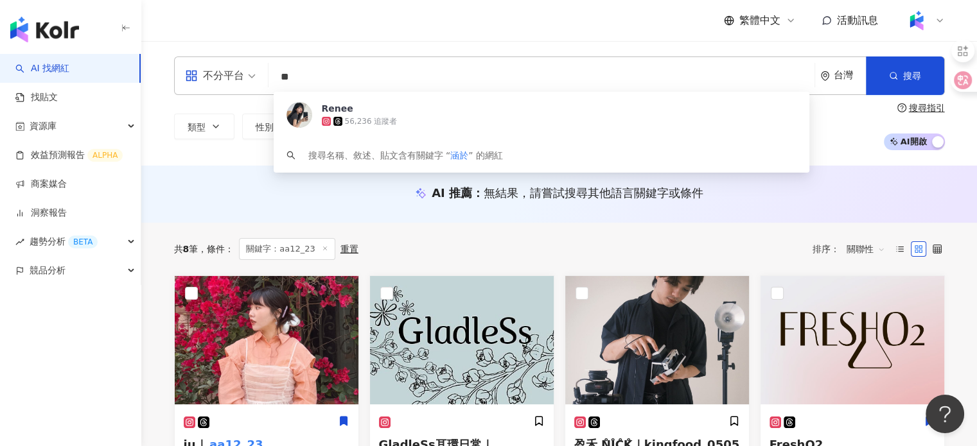
type input "**"
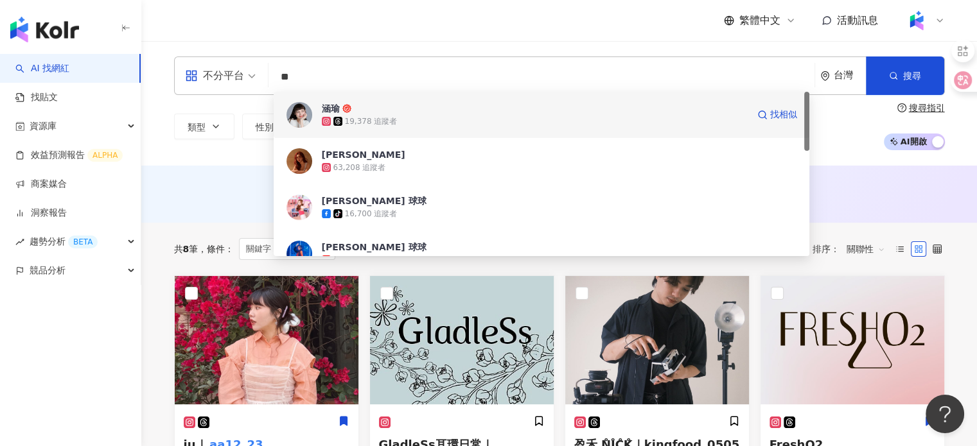
click at [463, 124] on div "19,378 追蹤者" at bounding box center [535, 121] width 426 height 13
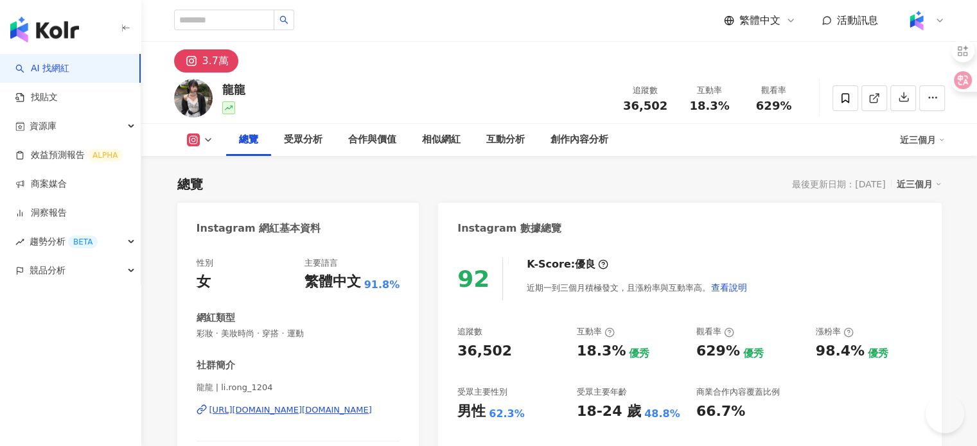
drag, startPoint x: 246, startPoint y: 88, endPoint x: 229, endPoint y: 85, distance: 17.6
click at [224, 89] on div "龍龍 追蹤數 36,502 互動率 18.3% 觀看率 629%" at bounding box center [559, 98] width 822 height 51
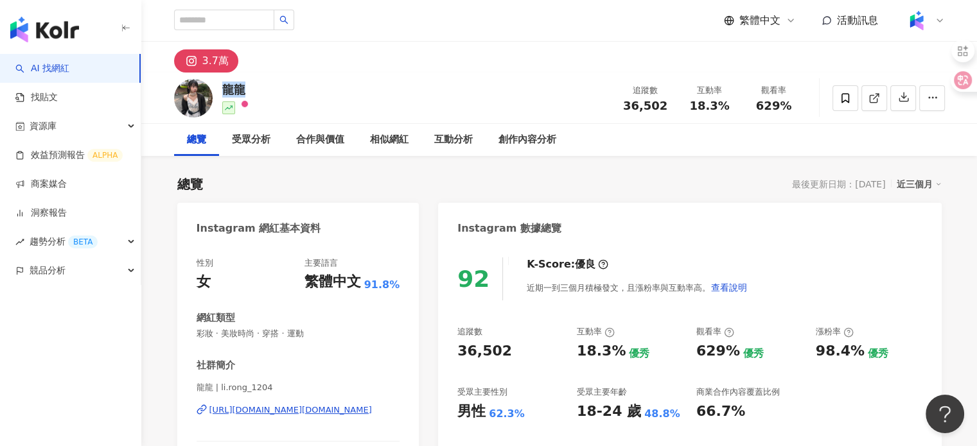
click at [252, 414] on div "https://www.instagram.com/li.rong_1204/" at bounding box center [290, 411] width 163 height 12
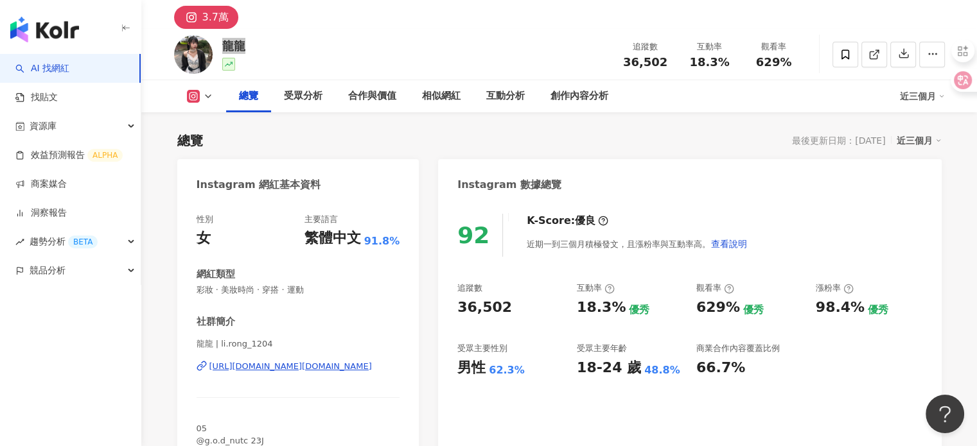
scroll to position [64, 0]
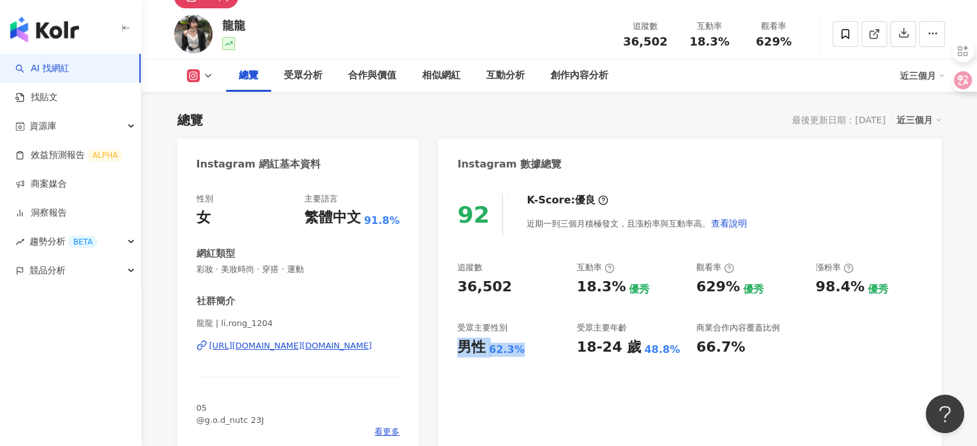
drag, startPoint x: 455, startPoint y: 353, endPoint x: 524, endPoint y: 359, distance: 69.7
click at [524, 359] on div "92 K-Score : 優良 近期一到三個月積極發文，且漲粉率與互動率高。 查看說明 追蹤數 36,502 互動率 18.3% 優秀 觀看率 629% 優秀…" at bounding box center [689, 319] width 503 height 277
copy div "男性 62.3%"
drag, startPoint x: 624, startPoint y: 43, endPoint x: 667, endPoint y: 39, distance: 43.2
click at [667, 39] on div "36,502" at bounding box center [645, 41] width 49 height 13
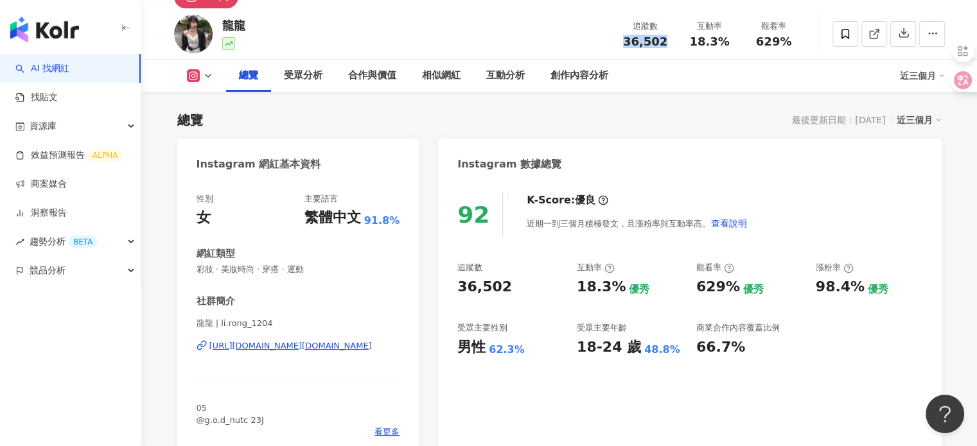
copy span "36,502"
drag, startPoint x: 701, startPoint y: 46, endPoint x: 729, endPoint y: 46, distance: 28.3
click at [729, 46] on div "追蹤數 36,502 互動率 18.3% 觀看率 629%" at bounding box center [709, 34] width 193 height 38
copy span "18.3%"
click at [759, 43] on span "629%" at bounding box center [774, 41] width 36 height 13
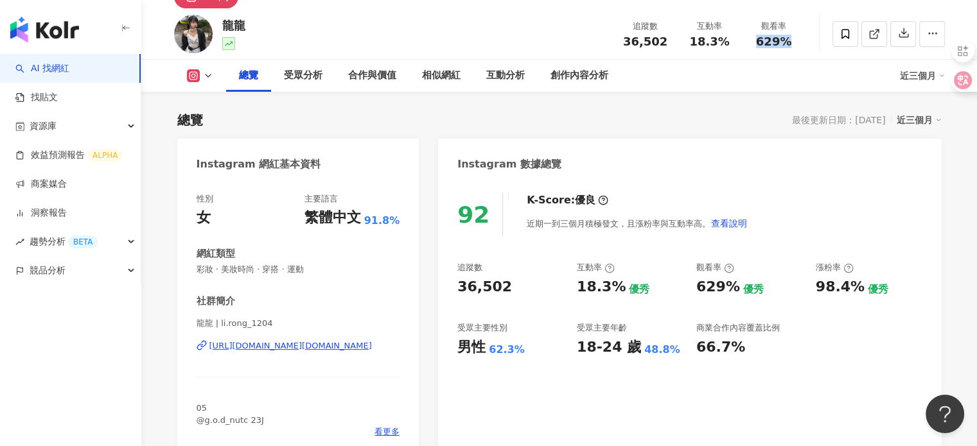
drag, startPoint x: 757, startPoint y: 43, endPoint x: 795, endPoint y: 40, distance: 37.3
click at [795, 40] on div "629%" at bounding box center [774, 41] width 49 height 13
copy span "629%"
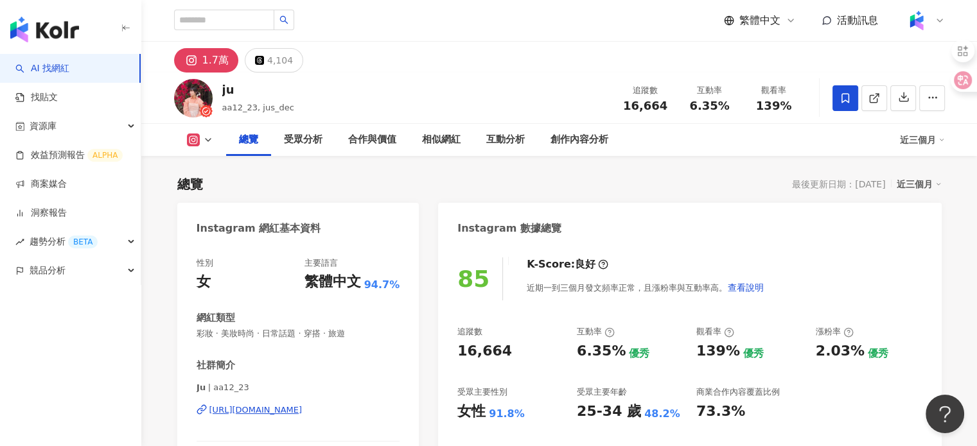
drag, startPoint x: 239, startPoint y: 90, endPoint x: 224, endPoint y: 88, distance: 15.5
click at [218, 87] on div "ju aa12_23, jus_dec 追蹤數 16,664 互動率 6.35% 觀看率 139%" at bounding box center [559, 98] width 822 height 51
click at [303, 412] on div "[URL][DOMAIN_NAME]" at bounding box center [255, 411] width 93 height 12
drag, startPoint x: 622, startPoint y: 109, endPoint x: 667, endPoint y: 108, distance: 45.0
click at [667, 108] on div "16,664" at bounding box center [645, 106] width 49 height 13
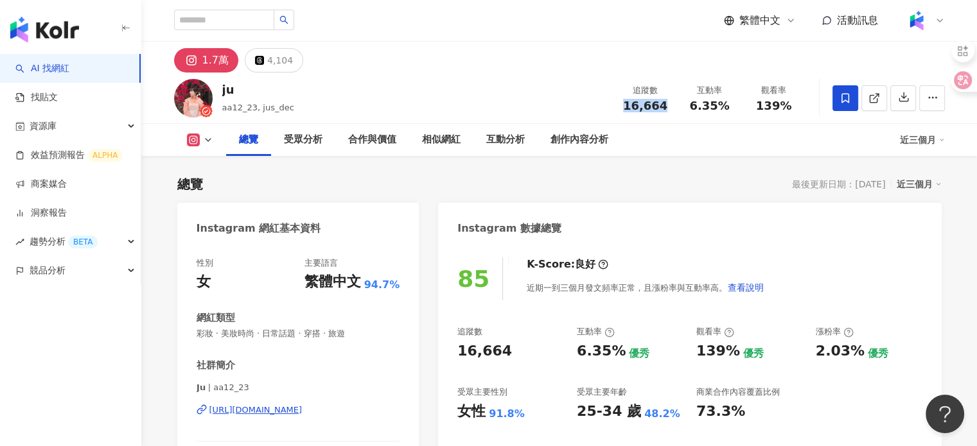
copy span "16,664"
drag, startPoint x: 690, startPoint y: 104, endPoint x: 730, endPoint y: 102, distance: 40.5
click at [730, 102] on div "6.35%" at bounding box center [709, 106] width 49 height 13
copy span "6.35%"
drag, startPoint x: 757, startPoint y: 105, endPoint x: 790, endPoint y: 105, distance: 33.4
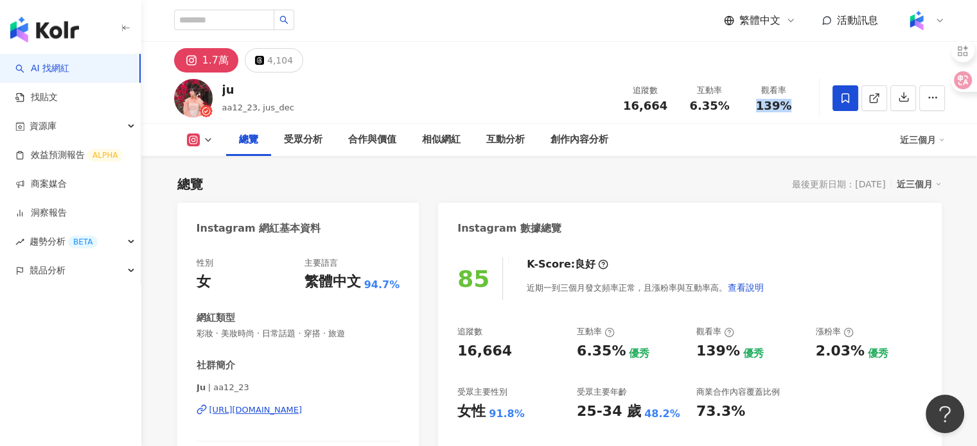
click at [798, 109] on div "139%" at bounding box center [774, 106] width 49 height 13
copy span "139%"
drag, startPoint x: 470, startPoint y: 412, endPoint x: 529, endPoint y: 410, distance: 58.5
click at [529, 410] on div "女性 91.8%" at bounding box center [510, 412] width 107 height 20
copy div "女性 91.8%"
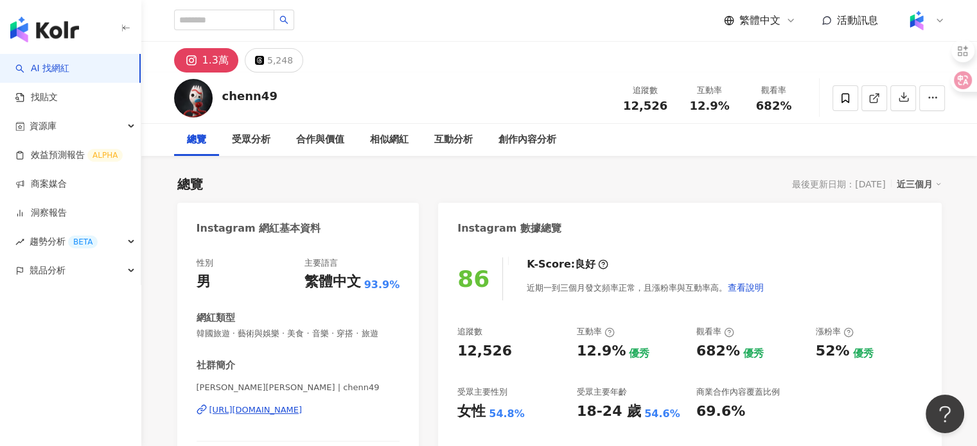
click at [292, 405] on div "https://www.instagram.com/chenn49/" at bounding box center [255, 411] width 93 height 12
drag, startPoint x: 197, startPoint y: 384, endPoint x: 242, endPoint y: 392, distance: 45.7
click at [242, 392] on span "張秉誠 Allen | chenn49" at bounding box center [299, 388] width 204 height 12
copy span "張秉誠 Allen"
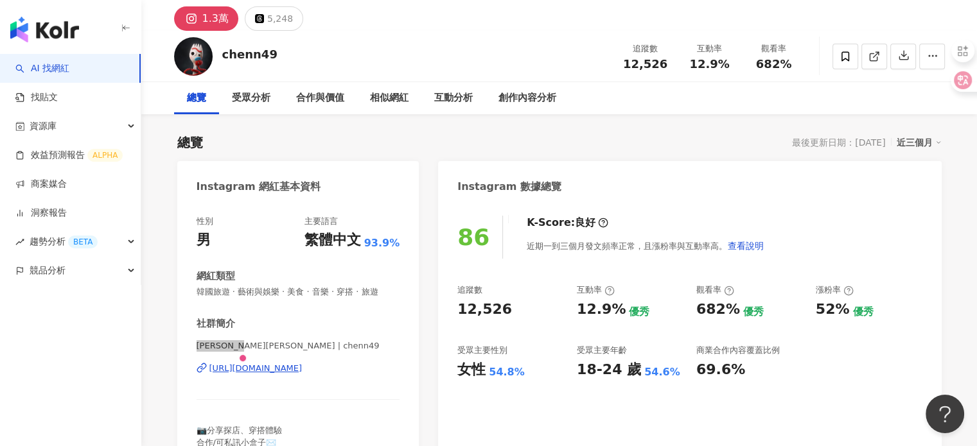
scroll to position [64, 0]
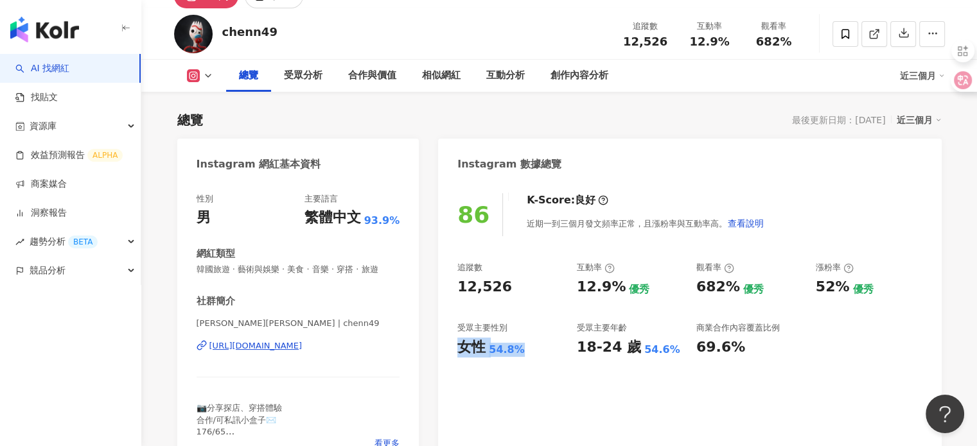
drag, startPoint x: 460, startPoint y: 344, endPoint x: 525, endPoint y: 351, distance: 65.3
click at [525, 351] on div "女性 54.8%" at bounding box center [510, 348] width 107 height 20
copy div "女性 54.8%"
drag, startPoint x: 686, startPoint y: 38, endPoint x: 743, endPoint y: 51, distance: 58.0
click at [743, 51] on div "追蹤數 12,526 互動率 12.9% 觀看率 682%" at bounding box center [709, 34] width 193 height 38
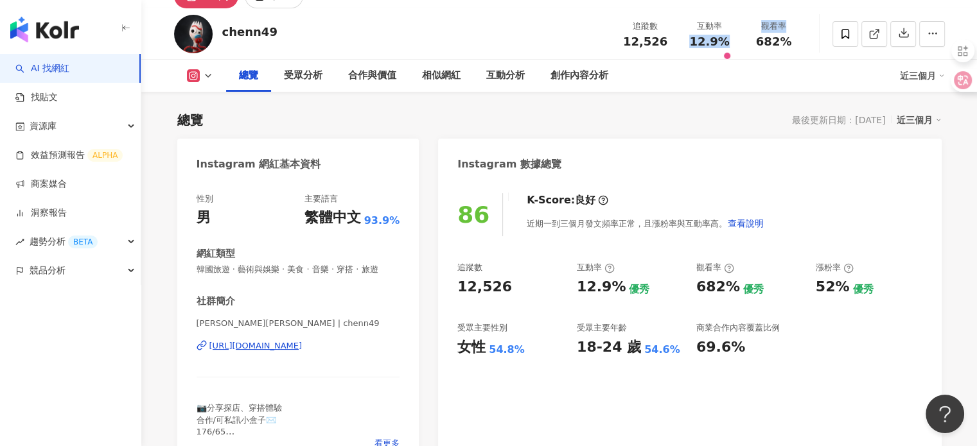
copy div "12.9% 觀看率"
click at [705, 68] on div "總覽 受眾分析 合作與價值 相似網紅 互動分析 創作內容分析" at bounding box center [563, 76] width 674 height 32
drag, startPoint x: 689, startPoint y: 39, endPoint x: 732, endPoint y: 49, distance: 44.1
click at [732, 48] on div "追蹤數 12,526 互動率 12.9% 觀看率 682%" at bounding box center [709, 34] width 193 height 38
copy span "12.9%"
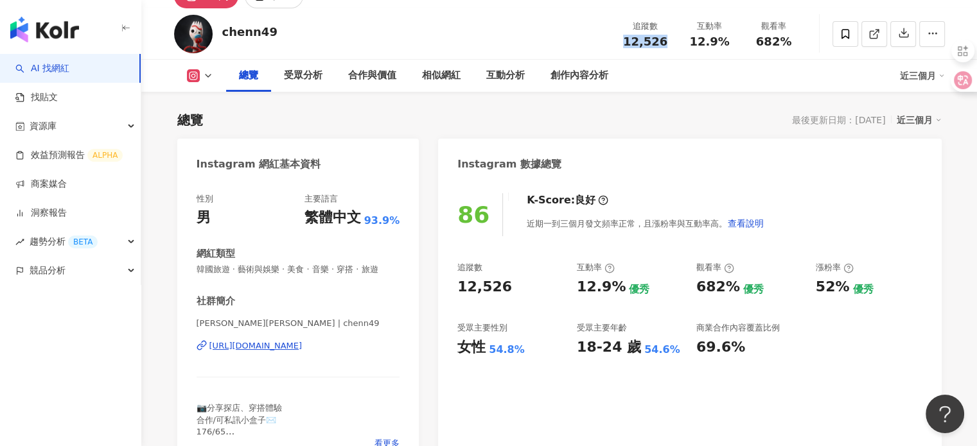
drag, startPoint x: 622, startPoint y: 44, endPoint x: 671, endPoint y: 60, distance: 52.2
click at [673, 50] on div "追蹤數 12,526 互動率 12.9% 觀看率 682%" at bounding box center [709, 34] width 193 height 38
copy span "12,526"
drag, startPoint x: 758, startPoint y: 44, endPoint x: 789, endPoint y: 47, distance: 30.9
click at [789, 47] on div "682%" at bounding box center [774, 41] width 49 height 13
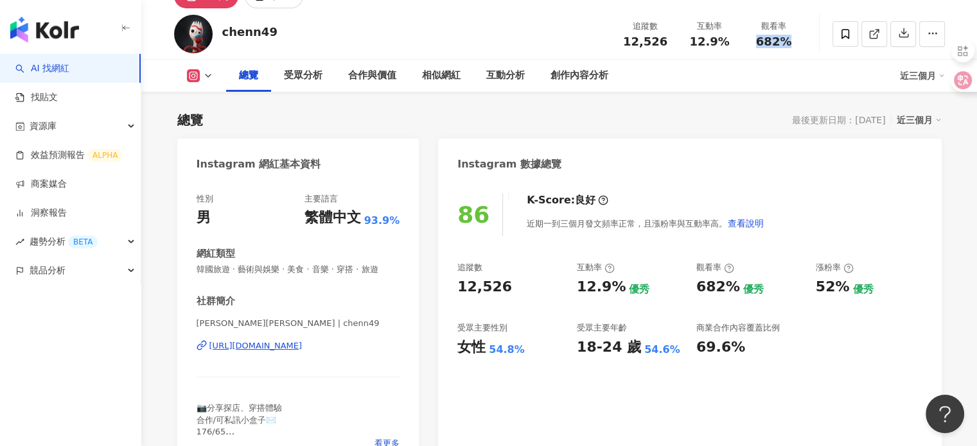
copy span "682%"
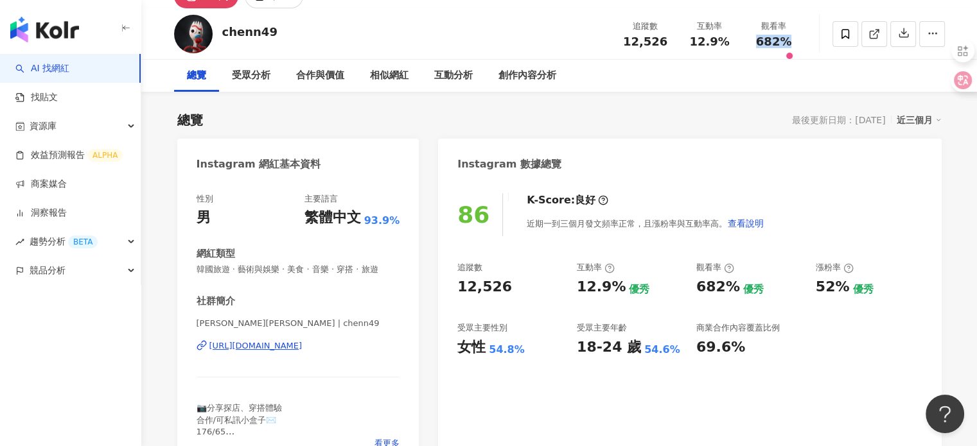
scroll to position [0, 0]
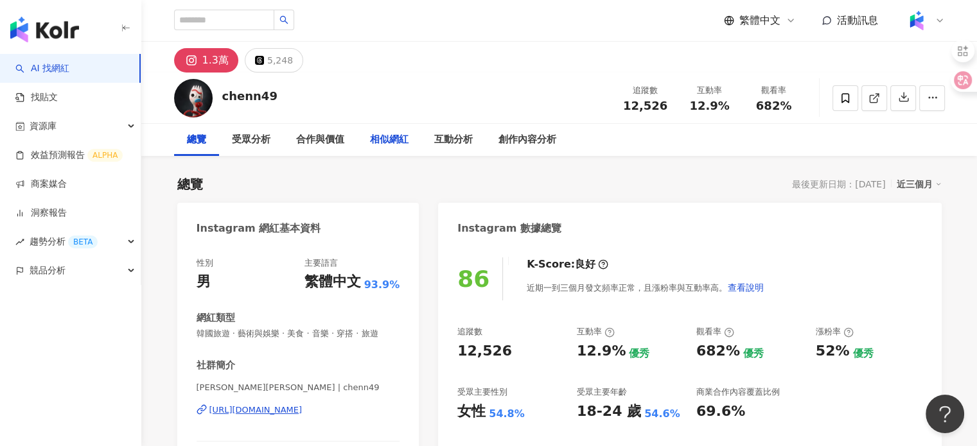
click at [371, 136] on div "相似網紅" at bounding box center [389, 139] width 39 height 15
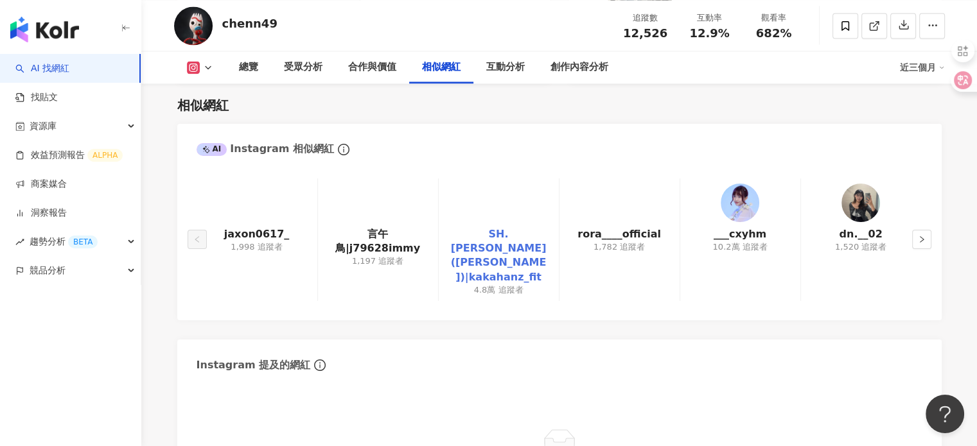
scroll to position [2361, 0]
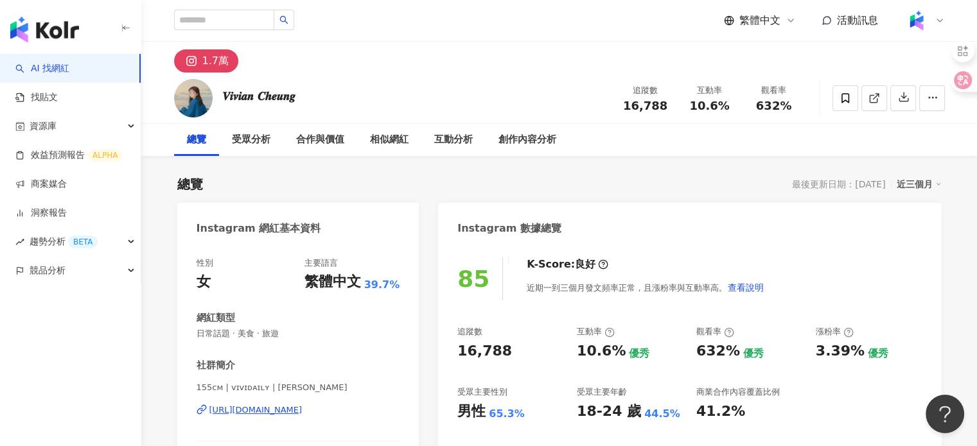
click at [288, 416] on div "[URL][DOMAIN_NAME]" at bounding box center [255, 411] width 93 height 12
drag, startPoint x: 312, startPoint y: 95, endPoint x: 287, endPoint y: 100, distance: 25.6
click at [287, 100] on div "𝑽𝒊𝒗𝒊𝒂𝒏 𝑪𝒉𝒆𝒖𝒏𝒈 追蹤數 16,788 互動率 10.6% 觀看率 632%" at bounding box center [559, 98] width 822 height 51
click at [339, 366] on div "社群簡介" at bounding box center [299, 365] width 204 height 13
drag, startPoint x: 267, startPoint y: 390, endPoint x: 316, endPoint y: 389, distance: 49.5
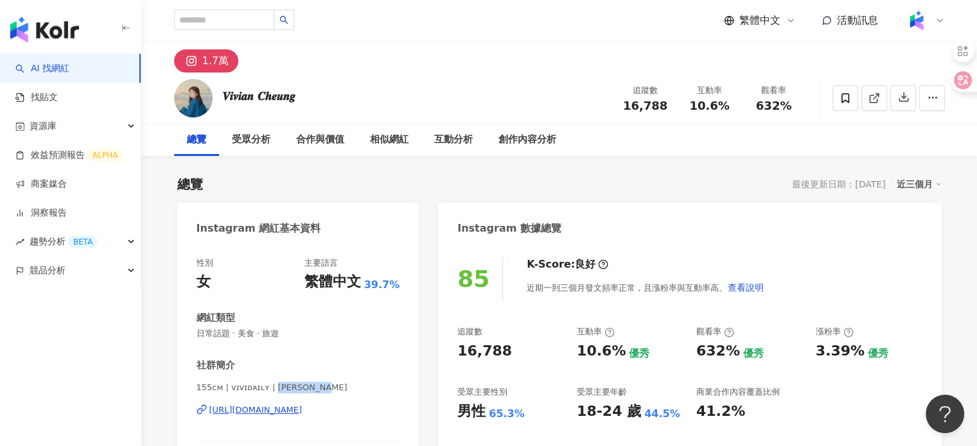
click at [316, 389] on span "𝟣𝟧𝟧ᴄᴍ | ᴠɪᴠɪᴅᴀɪʟʏ | [PERSON_NAME]" at bounding box center [299, 388] width 204 height 12
copy span "[PERSON_NAME]"
drag, startPoint x: 457, startPoint y: 414, endPoint x: 529, endPoint y: 416, distance: 72.0
click at [529, 416] on div "85 K-Score : 良好 近期一到三個月發文頻率正常，且漲粉率與互動率高。 查看說明 追蹤數 16,788 互動率 10.6% 優秀 觀看率 632% …" at bounding box center [689, 389] width 503 height 288
copy div "男性 65.3%"
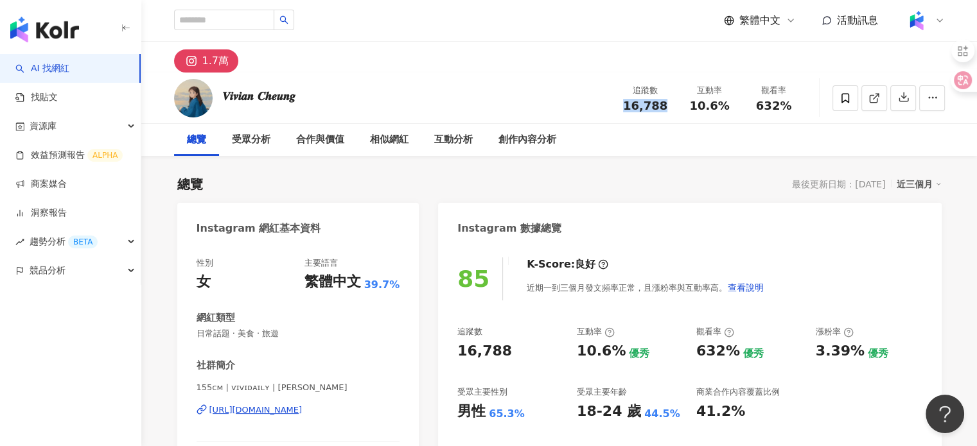
drag, startPoint x: 624, startPoint y: 104, endPoint x: 671, endPoint y: 106, distance: 46.3
click at [671, 106] on div "追蹤數 16,788" at bounding box center [645, 98] width 64 height 28
copy span "16,788"
drag, startPoint x: 693, startPoint y: 107, endPoint x: 741, endPoint y: 115, distance: 49.5
click at [741, 115] on div "追蹤數 16,788 互動率 10.6% 觀看率 632%" at bounding box center [709, 98] width 193 height 38
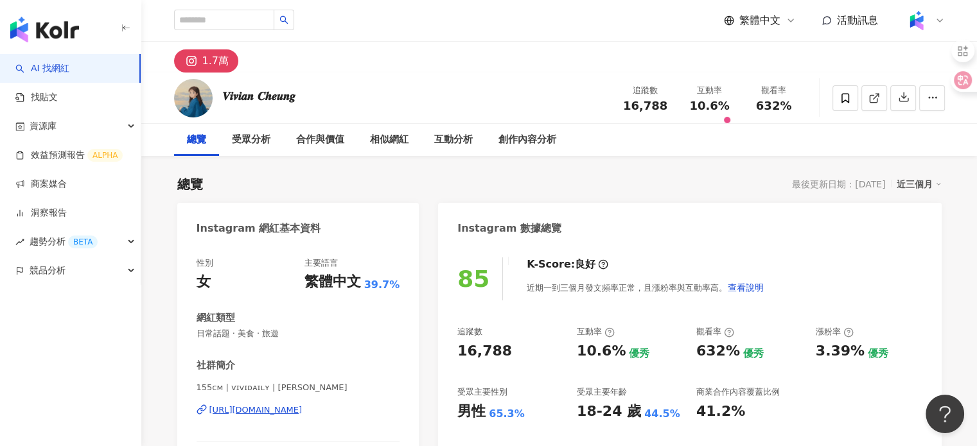
click at [685, 120] on div "𝑽𝒊𝒗𝒊𝒂𝒏 𝑪𝒉𝒆𝒖𝒏𝒈 追蹤數 16,788 互動率 10.6% 觀看率 632%" at bounding box center [559, 98] width 822 height 51
drag, startPoint x: 687, startPoint y: 107, endPoint x: 732, endPoint y: 110, distance: 45.7
click at [732, 110] on div "10.6%" at bounding box center [709, 106] width 49 height 13
copy span "10.6%"
click at [761, 101] on span "632%" at bounding box center [774, 106] width 36 height 13
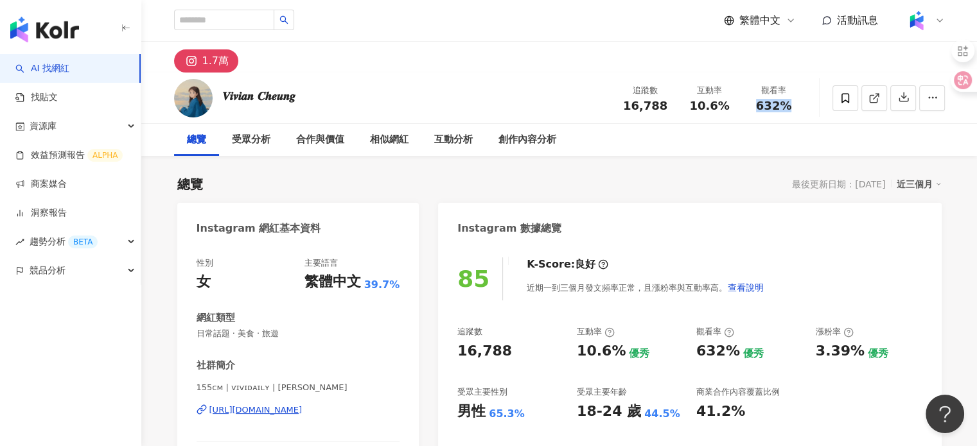
drag, startPoint x: 754, startPoint y: 112, endPoint x: 797, endPoint y: 108, distance: 42.6
click at [797, 108] on div "追蹤數 16,788 互動率 10.6% 觀看率 632%" at bounding box center [709, 98] width 193 height 38
copy span "632%"
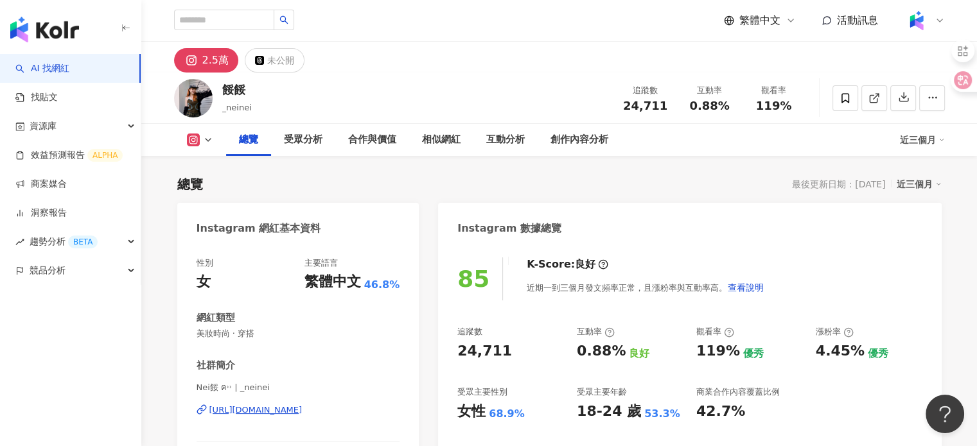
click at [303, 407] on div "[URL][DOMAIN_NAME]" at bounding box center [255, 411] width 93 height 12
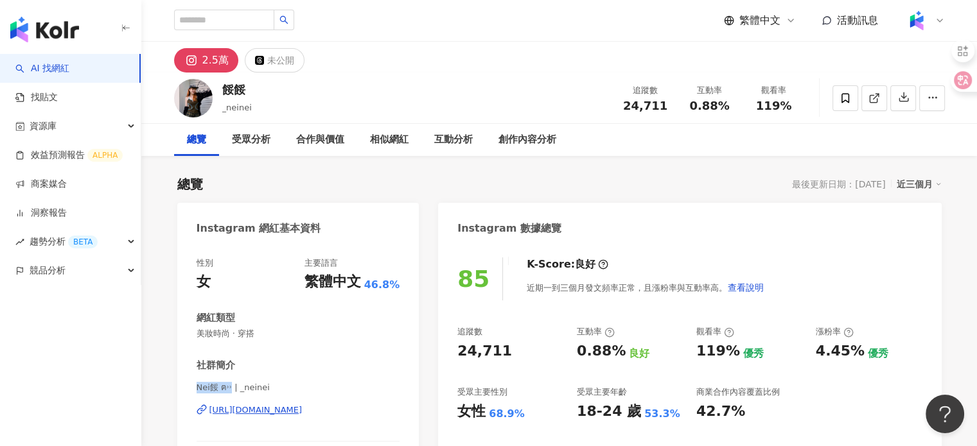
drag, startPoint x: 196, startPoint y: 388, endPoint x: 230, endPoint y: 392, distance: 34.3
click at [230, 392] on span "Nei餒 ฅ˒˒ | _neinei" at bounding box center [299, 388] width 204 height 12
copy span "Nei餒 ฅ˒˒"
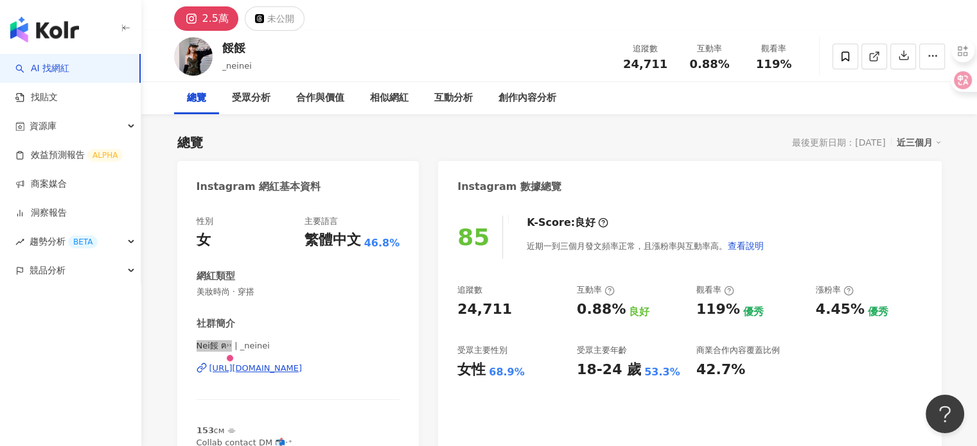
scroll to position [64, 0]
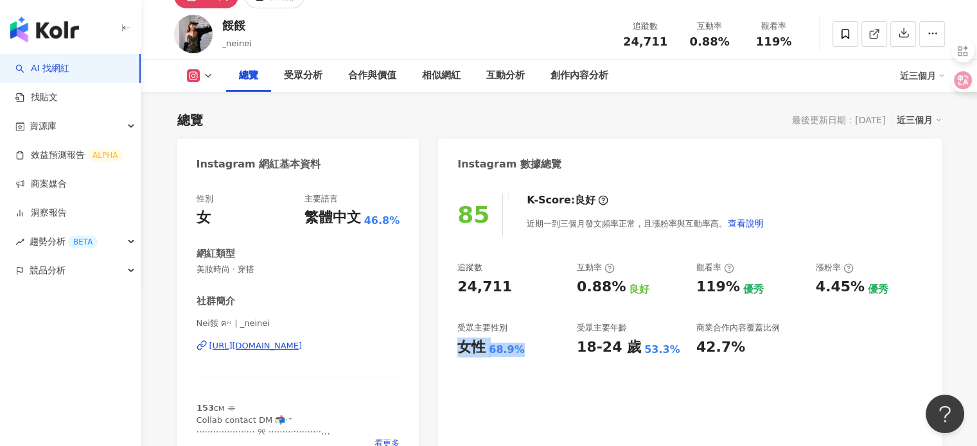
drag, startPoint x: 455, startPoint y: 348, endPoint x: 545, endPoint y: 351, distance: 90.0
click at [545, 351] on div "85 K-Score : 良好 近期一到三個月發文頻率正常，且漲粉率與互動率高。 查看說明 追蹤數 24,711 互動率 0.88% 良好 觀看率 119% …" at bounding box center [689, 325] width 503 height 288
copy div "女性 68.9%"
drag, startPoint x: 623, startPoint y: 40, endPoint x: 666, endPoint y: 45, distance: 43.3
click at [666, 45] on div "24,711" at bounding box center [645, 41] width 49 height 13
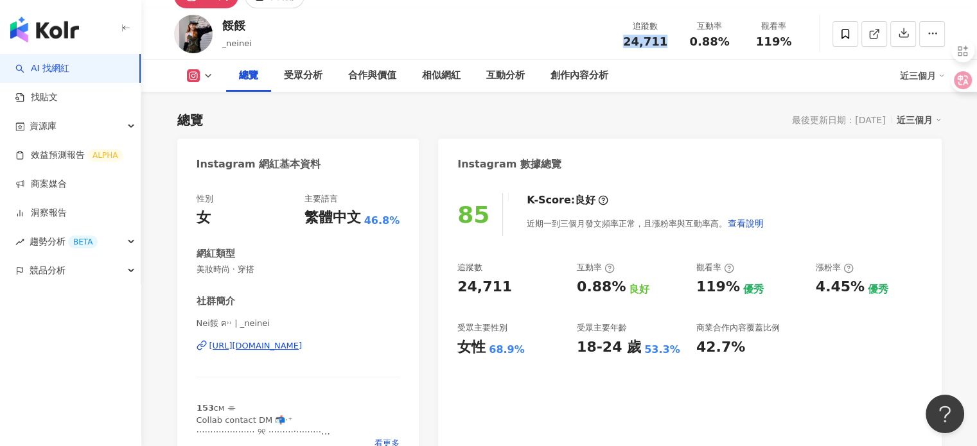
copy span "24,711"
drag, startPoint x: 692, startPoint y: 46, endPoint x: 734, endPoint y: 42, distance: 42.6
click at [734, 42] on div "互動率 0.88%" at bounding box center [710, 34] width 64 height 28
copy span "0.88%"
drag, startPoint x: 753, startPoint y: 45, endPoint x: 802, endPoint y: 43, distance: 48.9
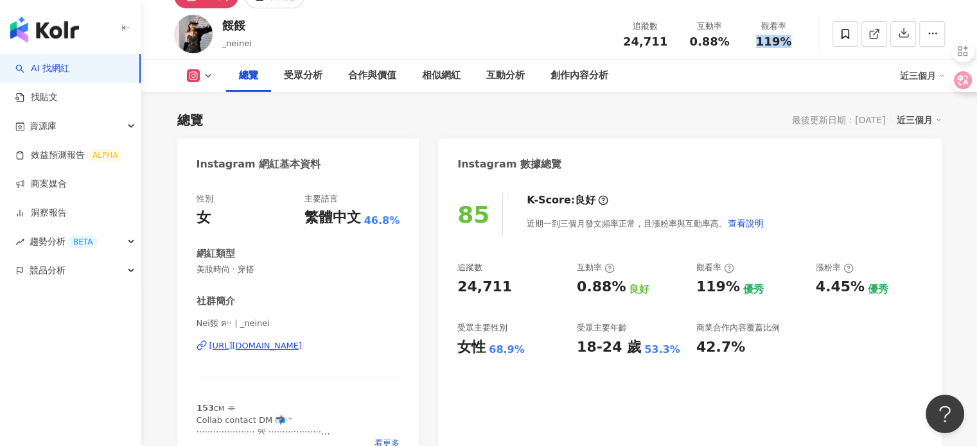
click at [802, 43] on div "觀看率 119%" at bounding box center [774, 34] width 64 height 28
copy span "119%"
click at [293, 343] on div "https://www.instagram.com/_neinei/" at bounding box center [255, 346] width 93 height 12
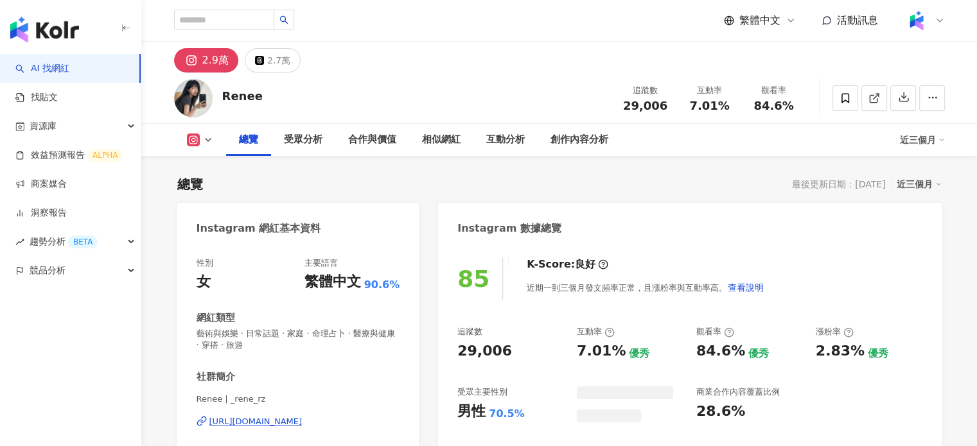
click at [301, 422] on div "[URL][DOMAIN_NAME]" at bounding box center [255, 422] width 93 height 12
drag, startPoint x: 256, startPoint y: 94, endPoint x: 218, endPoint y: 99, distance: 38.8
click at [218, 99] on div "Renee 追蹤數 29,006 互動率 7.01% 觀看率 84.6%" at bounding box center [559, 98] width 822 height 51
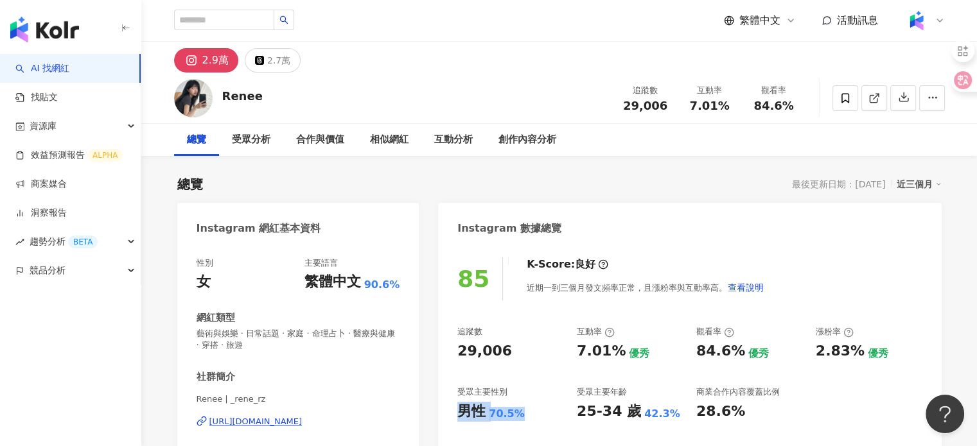
drag, startPoint x: 484, startPoint y: 416, endPoint x: 518, endPoint y: 425, distance: 35.1
click at [518, 425] on div "85 K-Score : 良好 近期一到三個月發文頻率正常，且漲粉率與互動率高。 查看說明 追蹤數 29,006 互動率 7.01% 優秀 觀看率 84.6%…" at bounding box center [689, 395] width 503 height 300
copy div "男性 70.5%"
drag, startPoint x: 622, startPoint y: 108, endPoint x: 673, endPoint y: 110, distance: 50.1
click at [673, 110] on div "追蹤數 29,006" at bounding box center [645, 98] width 64 height 28
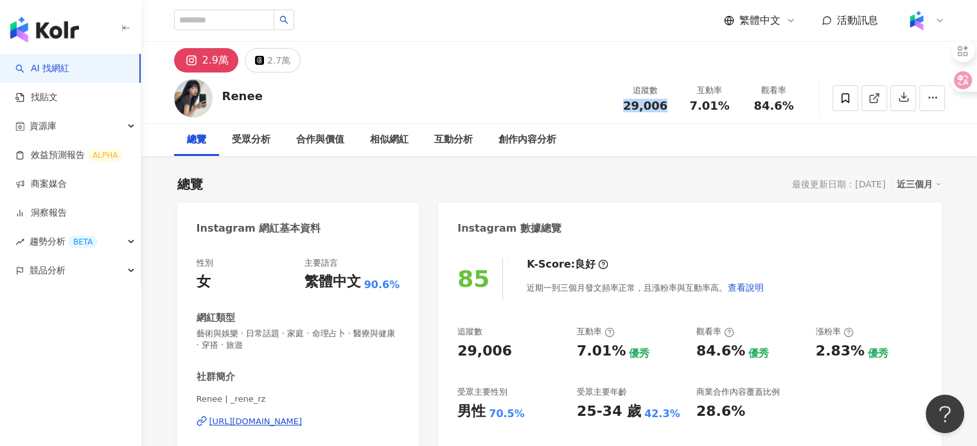
copy span "29,006"
drag, startPoint x: 686, startPoint y: 110, endPoint x: 733, endPoint y: 110, distance: 46.9
click at [733, 110] on div "7.01%" at bounding box center [709, 106] width 49 height 13
copy span "7.01%"
drag, startPoint x: 761, startPoint y: 109, endPoint x: 771, endPoint y: 106, distance: 10.8
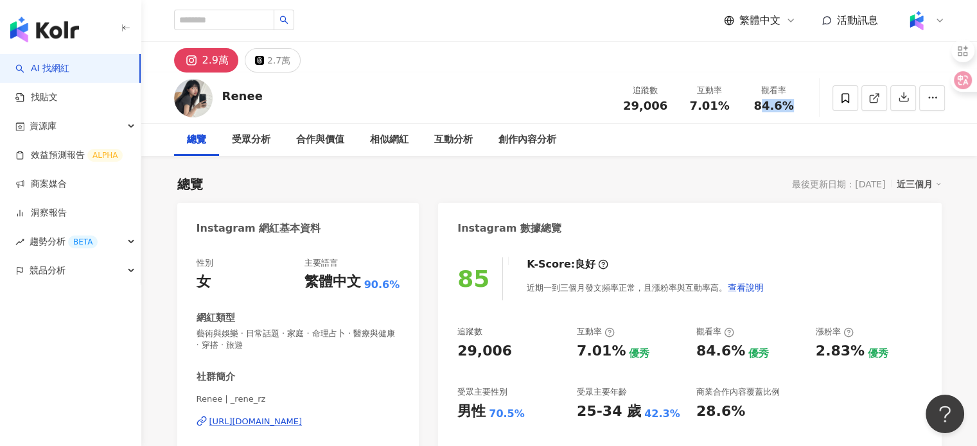
click at [800, 110] on div "觀看率 84.6%" at bounding box center [774, 98] width 64 height 28
drag, startPoint x: 748, startPoint y: 105, endPoint x: 801, endPoint y: 107, distance: 53.4
click at [801, 107] on div "觀看率 84.6%" at bounding box center [774, 98] width 64 height 28
copy span "84.6%"
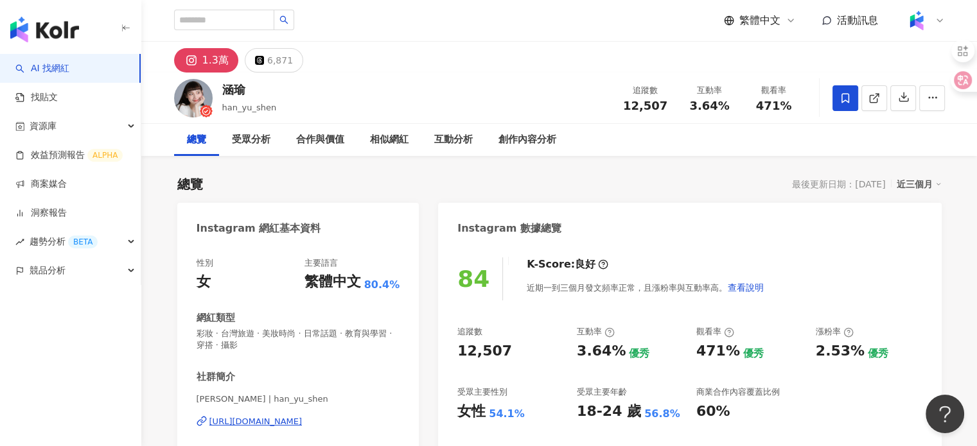
drag, startPoint x: 335, startPoint y: 422, endPoint x: 335, endPoint y: 391, distance: 31.5
click at [303, 422] on div "[URL][DOMAIN_NAME]" at bounding box center [255, 422] width 93 height 12
click at [249, 93] on div "涵瑜" at bounding box center [249, 90] width 55 height 16
drag, startPoint x: 226, startPoint y: 91, endPoint x: 244, endPoint y: 91, distance: 18.0
click at [244, 91] on div "涵瑜" at bounding box center [249, 90] width 55 height 16
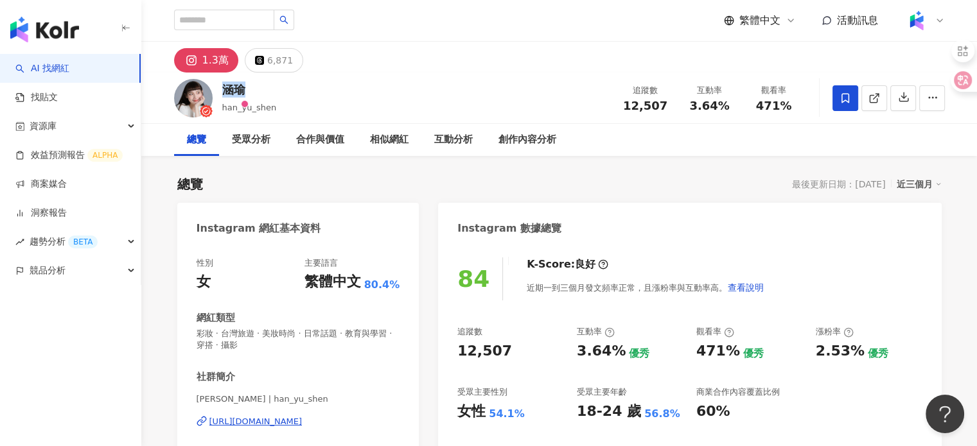
copy div "涵瑜"
drag, startPoint x: 621, startPoint y: 101, endPoint x: 666, endPoint y: 110, distance: 46.4
click at [666, 110] on div "12,507" at bounding box center [645, 106] width 49 height 13
copy span "12,507"
drag, startPoint x: 464, startPoint y: 410, endPoint x: 534, endPoint y: 413, distance: 70.1
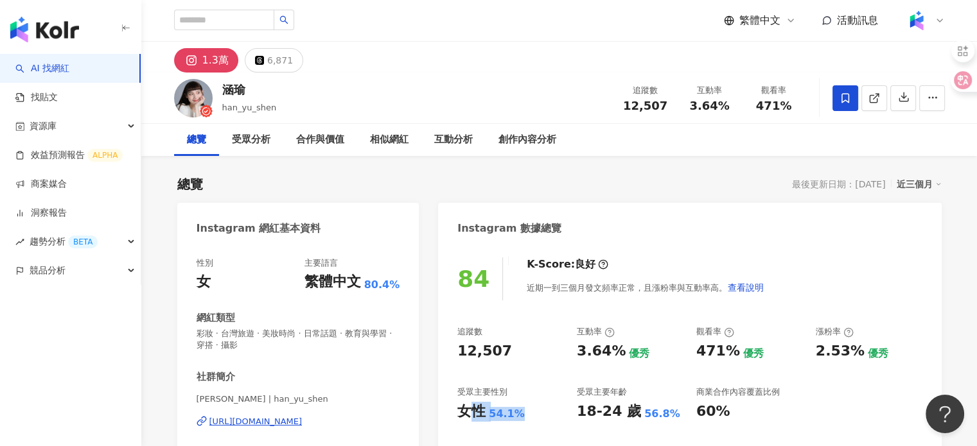
click at [534, 413] on div "女性 54.1%" at bounding box center [510, 412] width 107 height 20
drag, startPoint x: 484, startPoint y: 416, endPoint x: 531, endPoint y: 416, distance: 46.9
click at [531, 416] on div "女性 54.1%" at bounding box center [510, 412] width 107 height 20
copy div "女性 54.1%"
drag, startPoint x: 730, startPoint y: 107, endPoint x: 730, endPoint y: 120, distance: 12.9
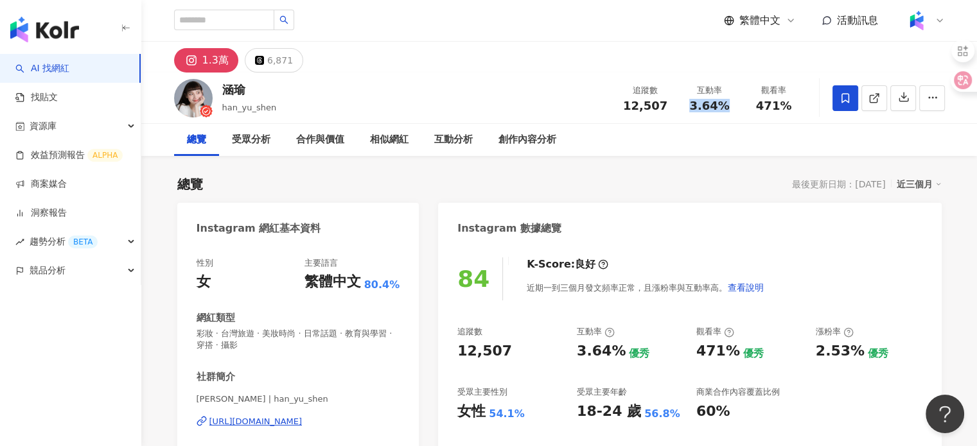
click at [730, 120] on div "涵瑜 han_yu_shen 追蹤數 12,507 互動率 3.64% 觀看率 471%" at bounding box center [559, 98] width 822 height 51
copy span "3.64%"
drag, startPoint x: 755, startPoint y: 97, endPoint x: 794, endPoint y: 103, distance: 39.6
click at [794, 103] on div "觀看率 471%" at bounding box center [774, 98] width 64 height 28
copy span "471%"
